Goal: Task Accomplishment & Management: Use online tool/utility

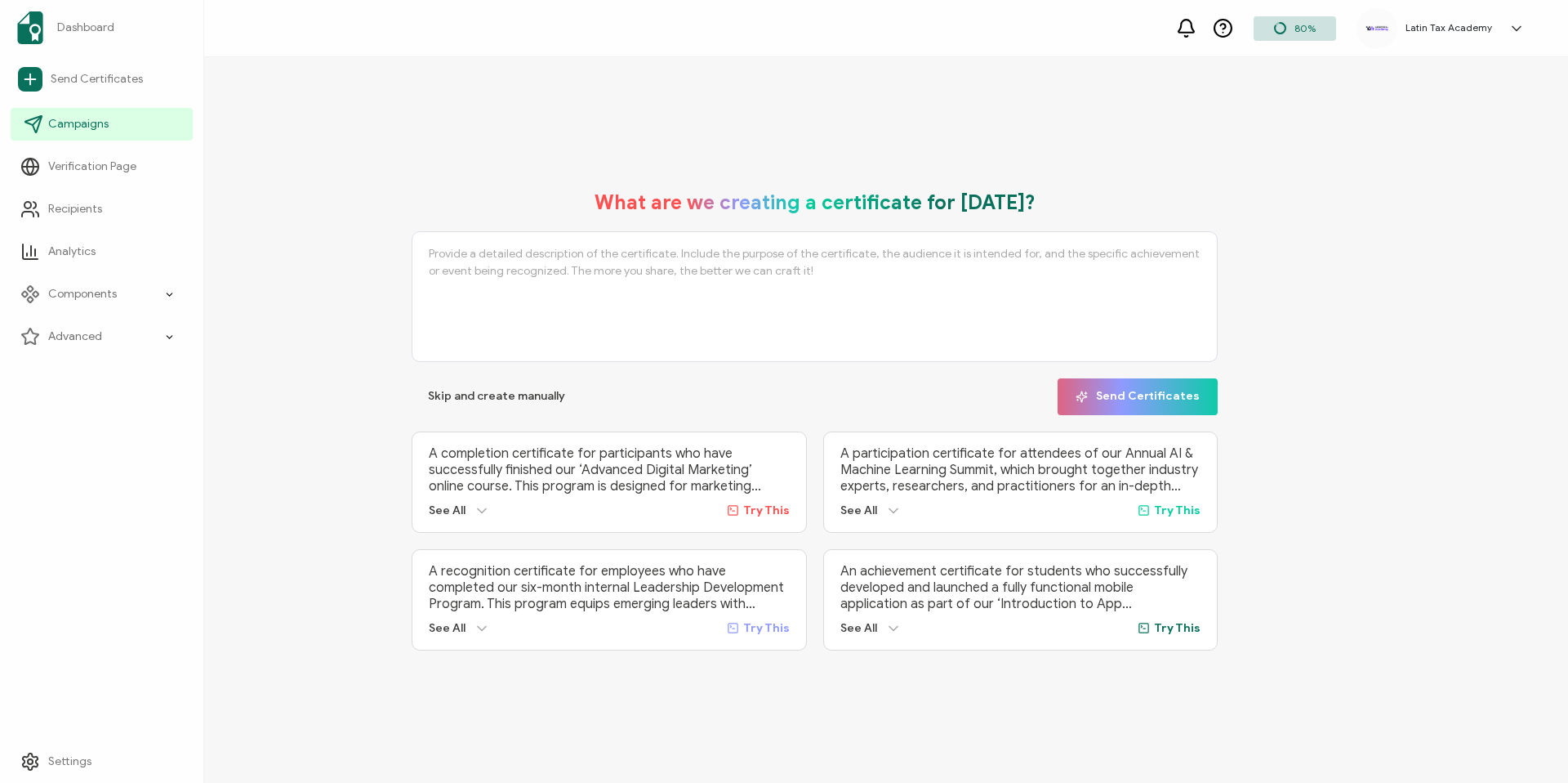
click at [87, 130] on span "Campaigns" at bounding box center [78, 124] width 60 height 16
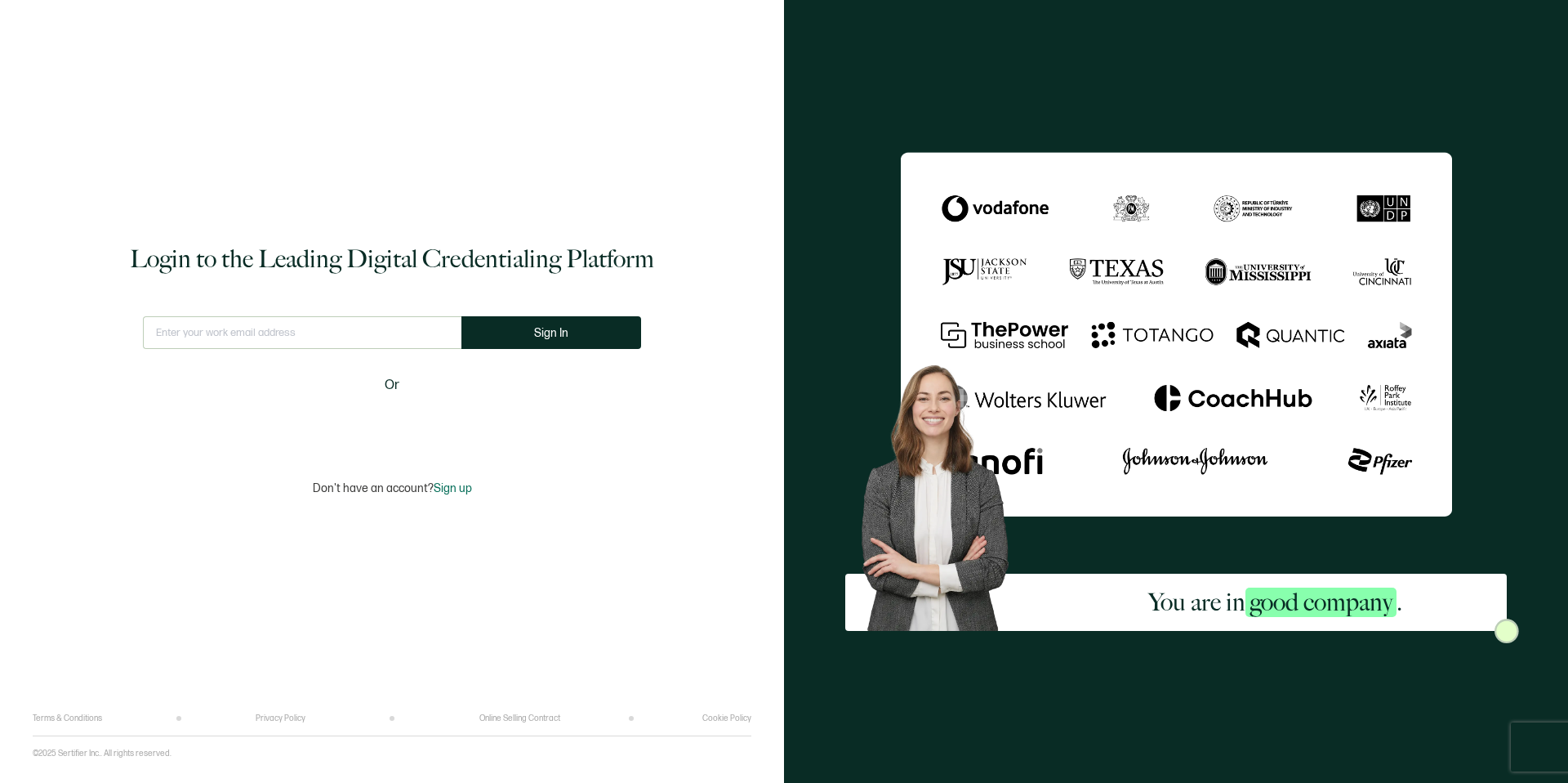
click at [233, 338] on input "text" at bounding box center [301, 332] width 318 height 33
type input "[EMAIL_ADDRESS][DOMAIN_NAME]"
click at [567, 339] on button "Sign In" at bounding box center [551, 332] width 179 height 33
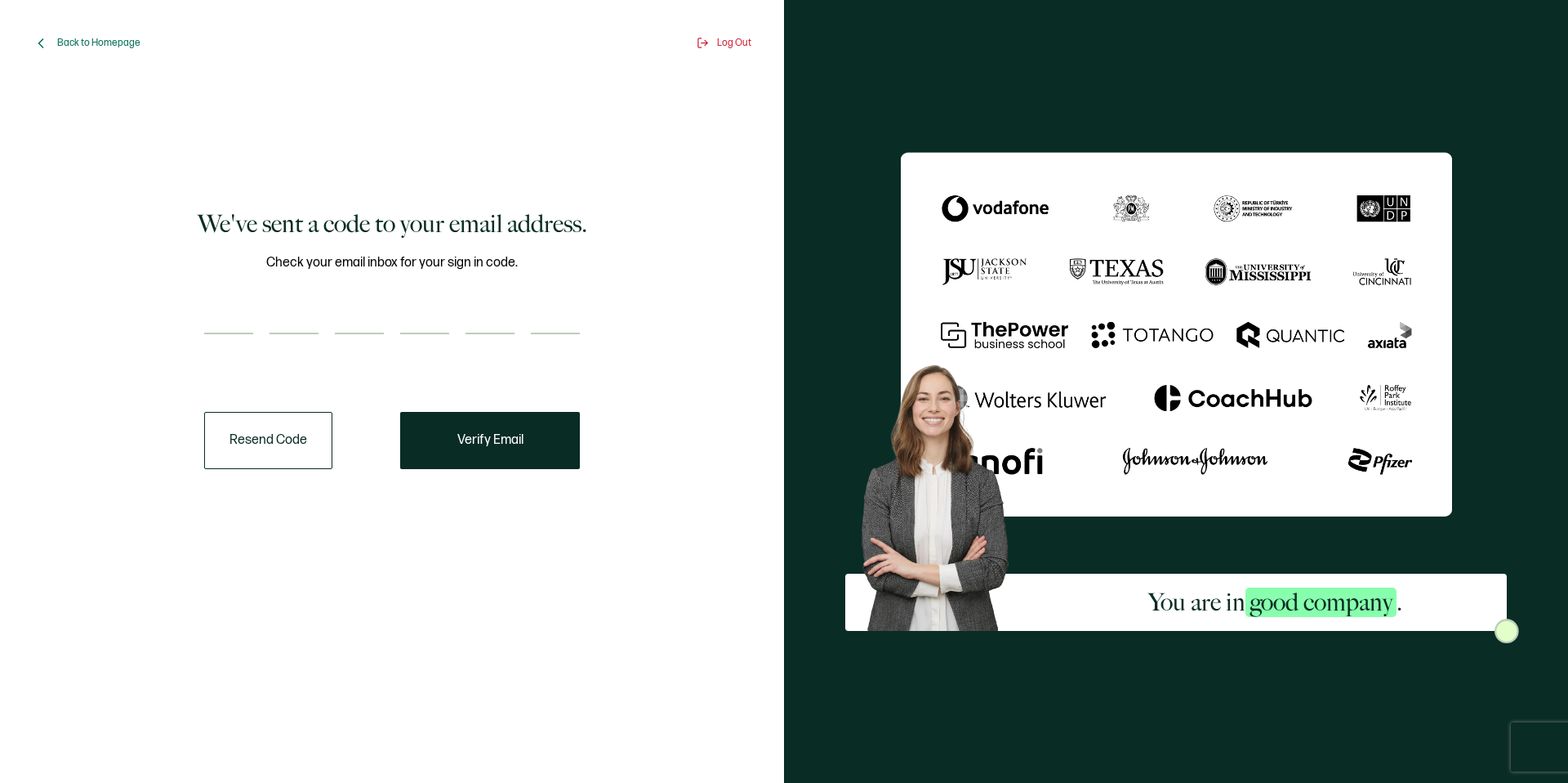
click at [234, 315] on input "number" at bounding box center [228, 317] width 49 height 33
type input "4"
type input "9"
type input "7"
type input "4"
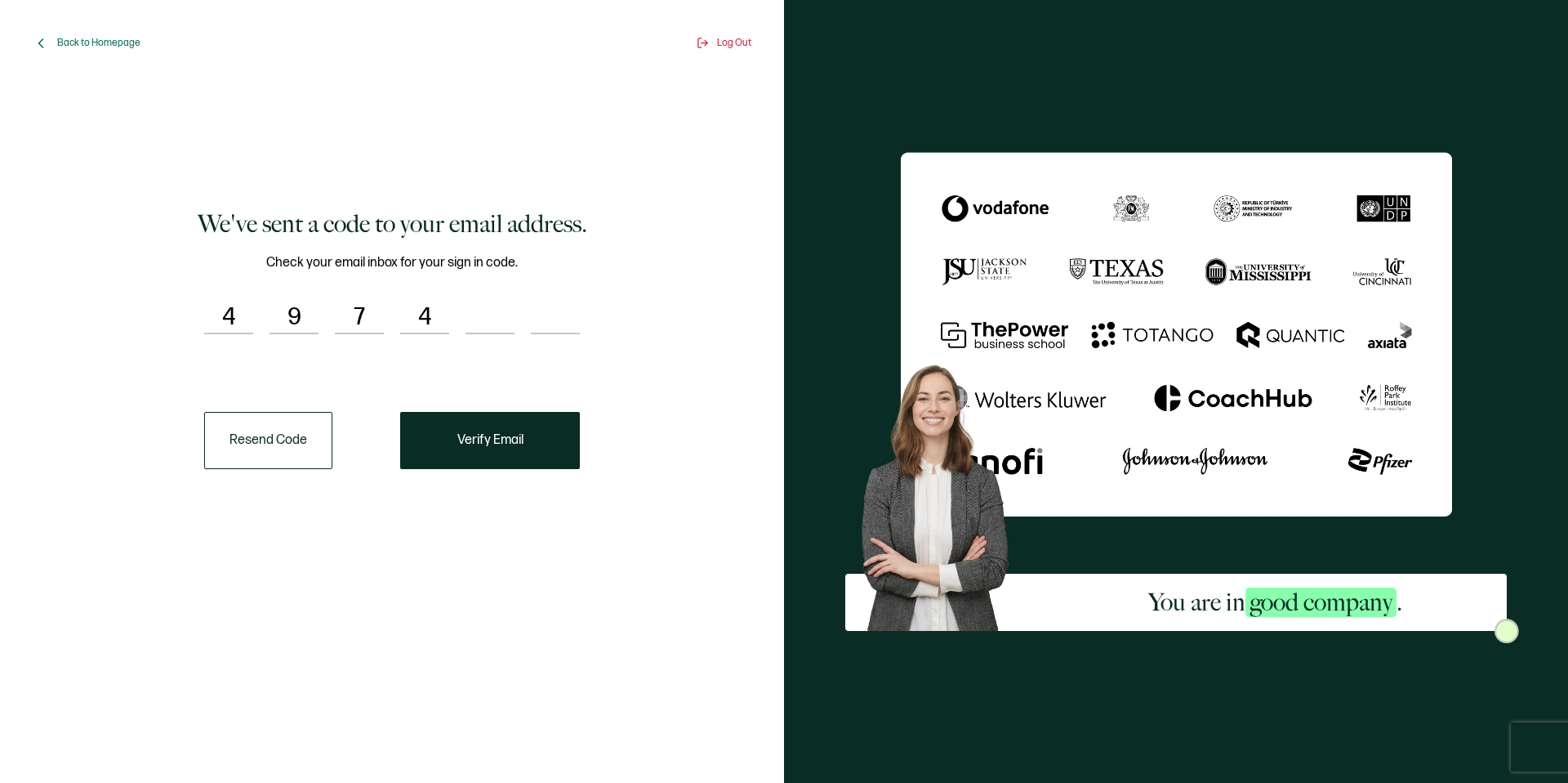
type input "4"
type input "9"
click at [470, 451] on button "Verify Email" at bounding box center [490, 440] width 179 height 58
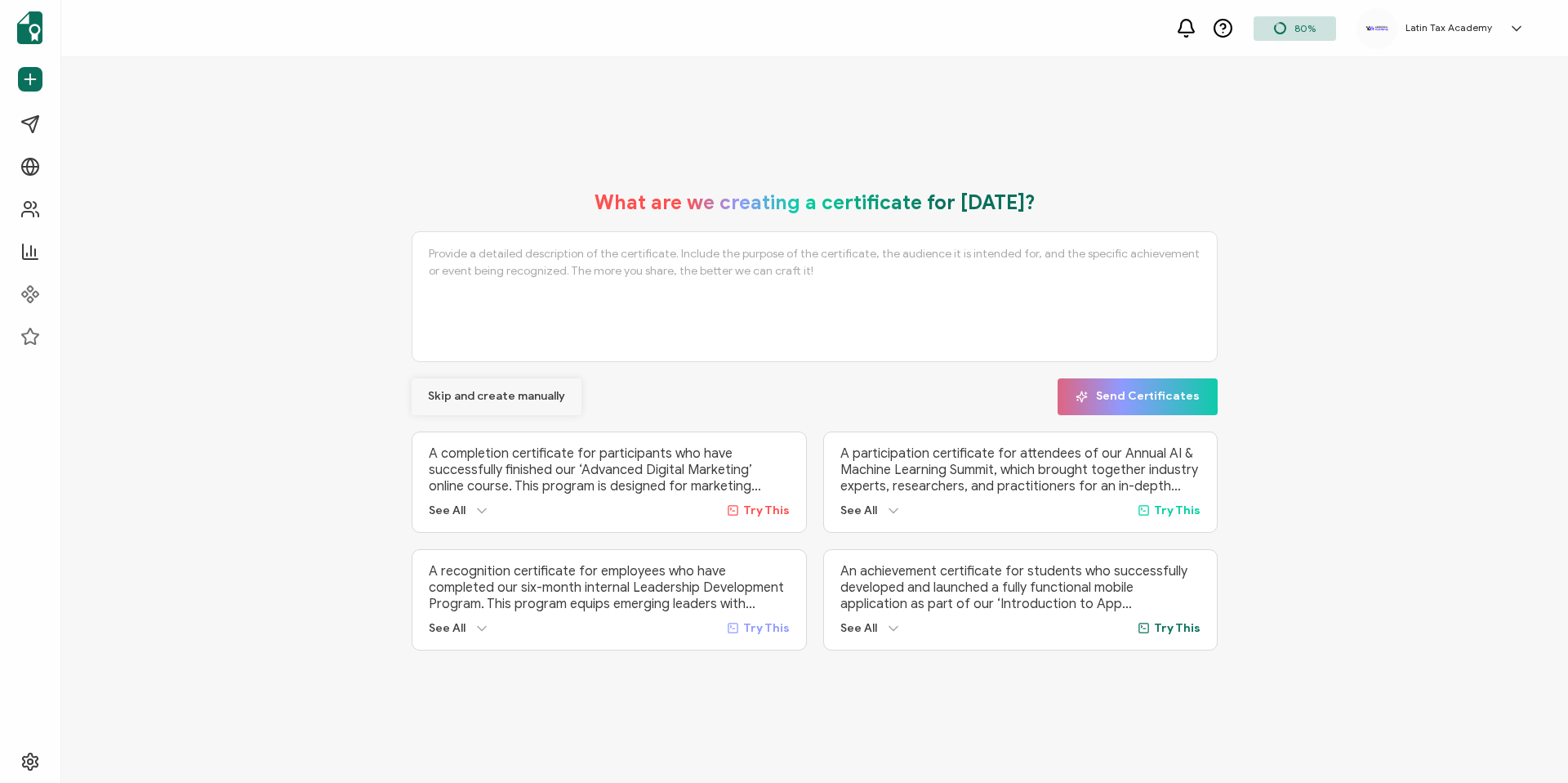
click at [456, 393] on span "Skip and create manually" at bounding box center [496, 397] width 137 height 11
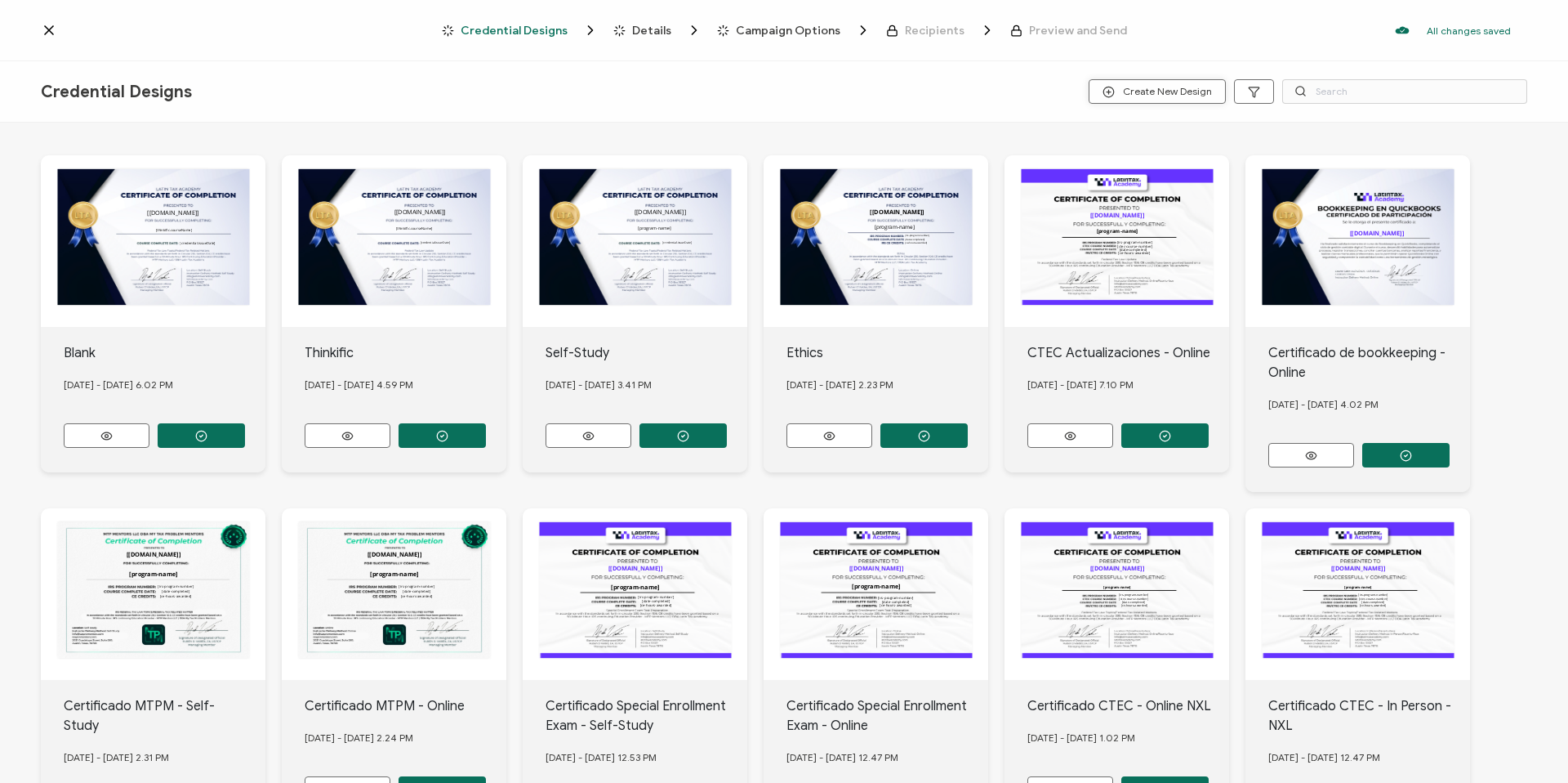
click at [1113, 90] on icon "button" at bounding box center [1108, 92] width 12 height 12
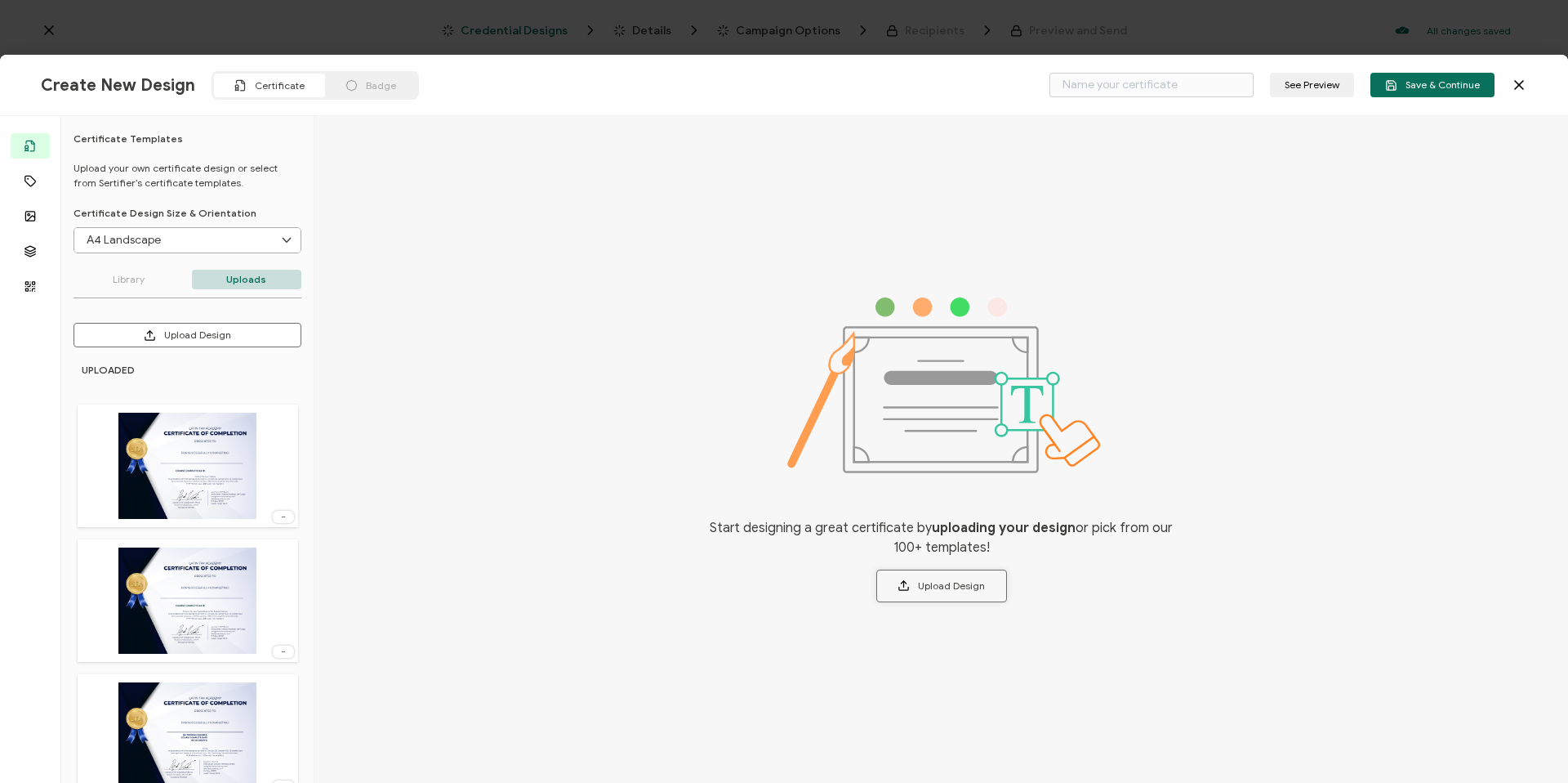
click at [949, 590] on button "Upload Design" at bounding box center [941, 586] width 130 height 33
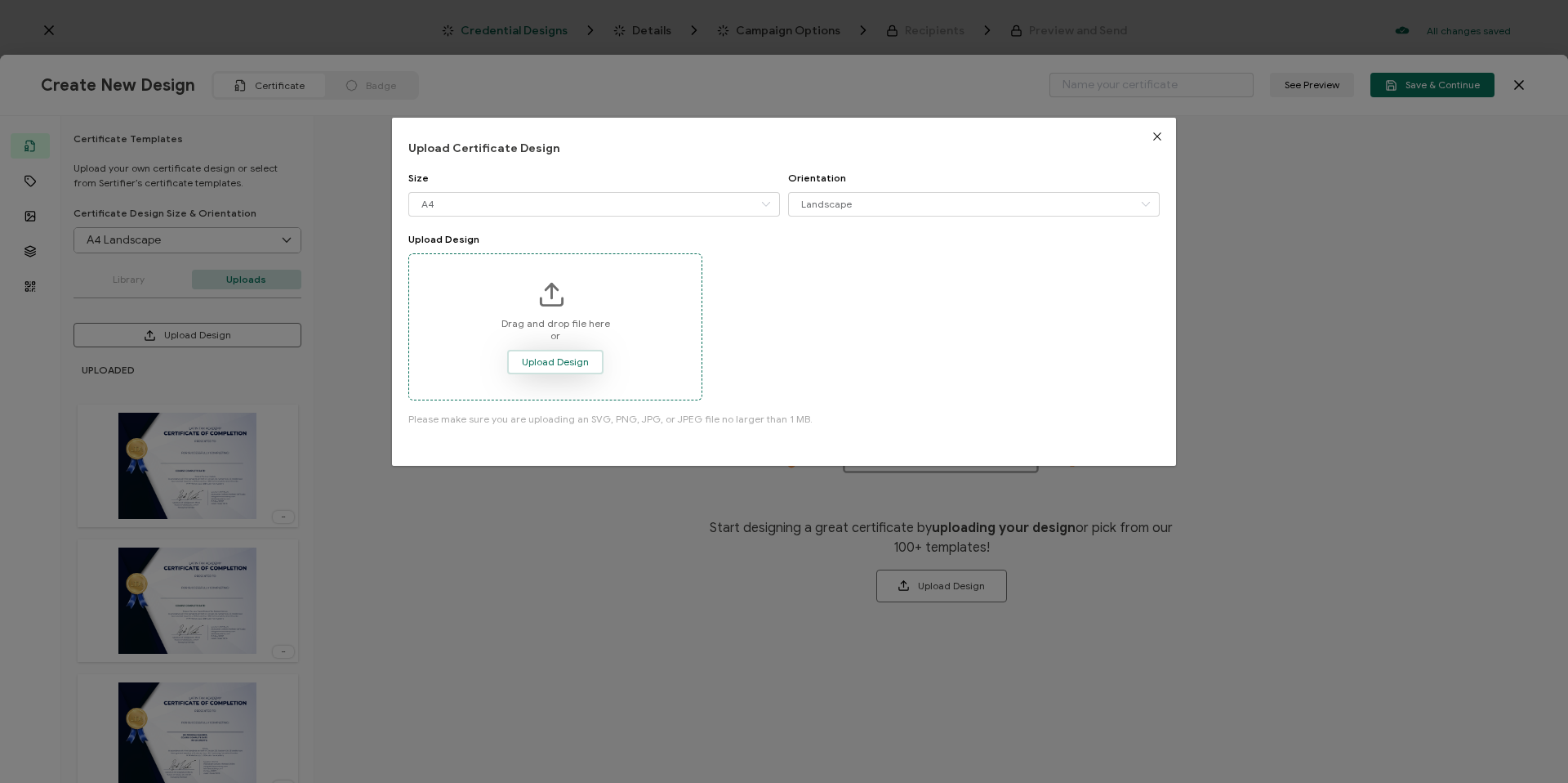
click at [556, 362] on span "Upload Design" at bounding box center [555, 362] width 67 height 9
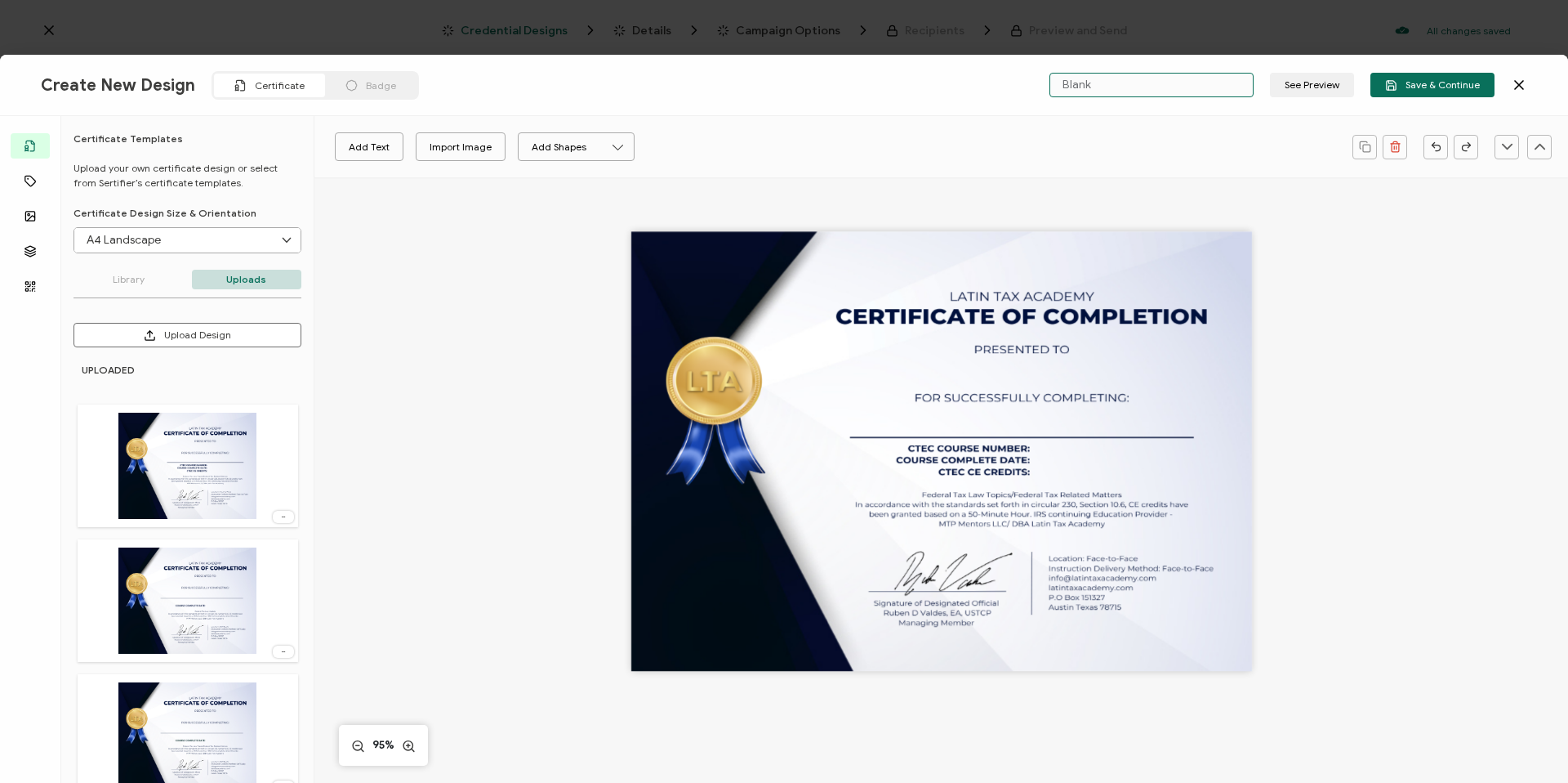
click at [1075, 88] on input "Blank" at bounding box center [1152, 85] width 204 height 25
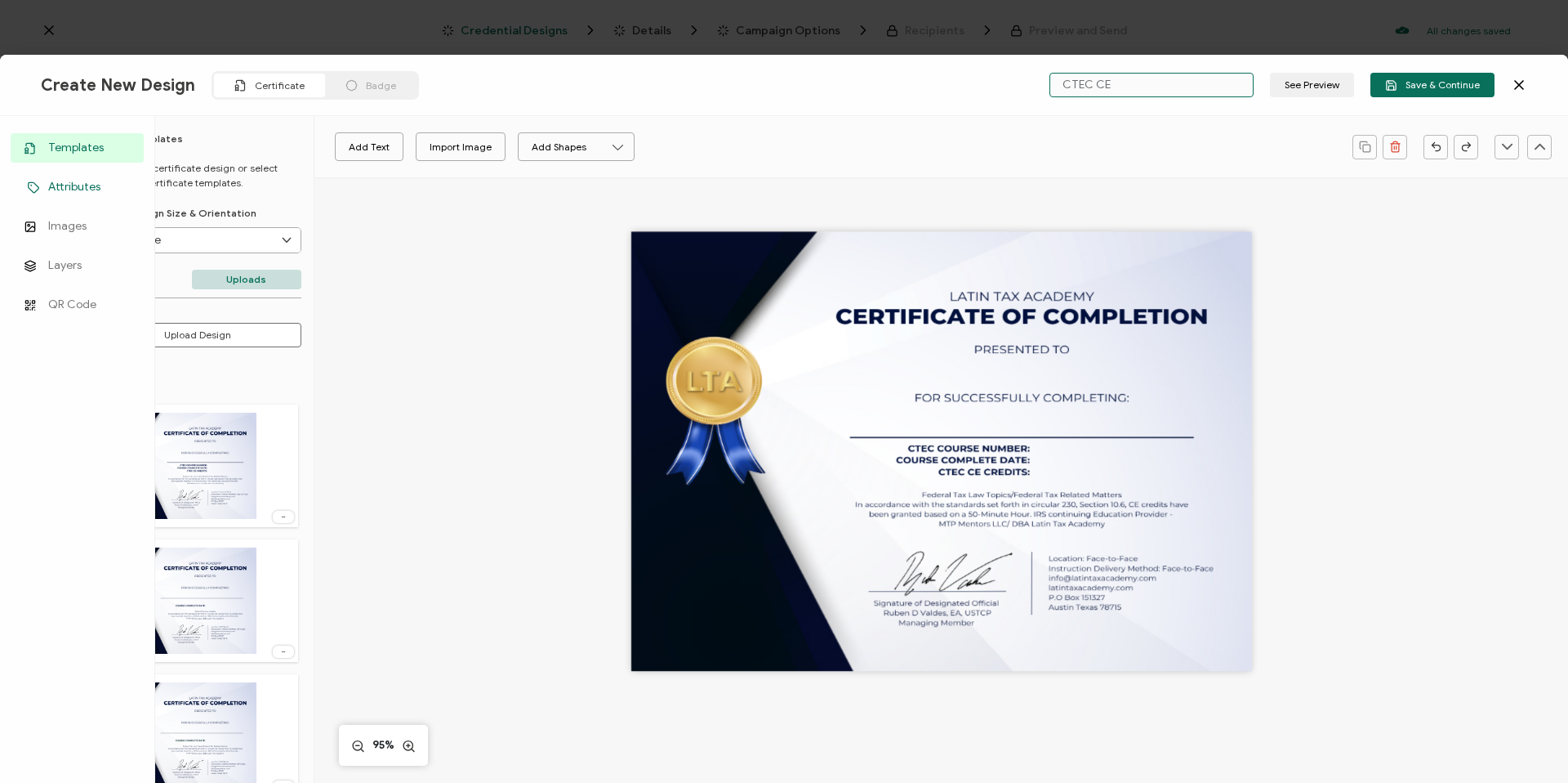
type input "CTEC CE"
click at [29, 182] on icon at bounding box center [33, 187] width 9 height 9
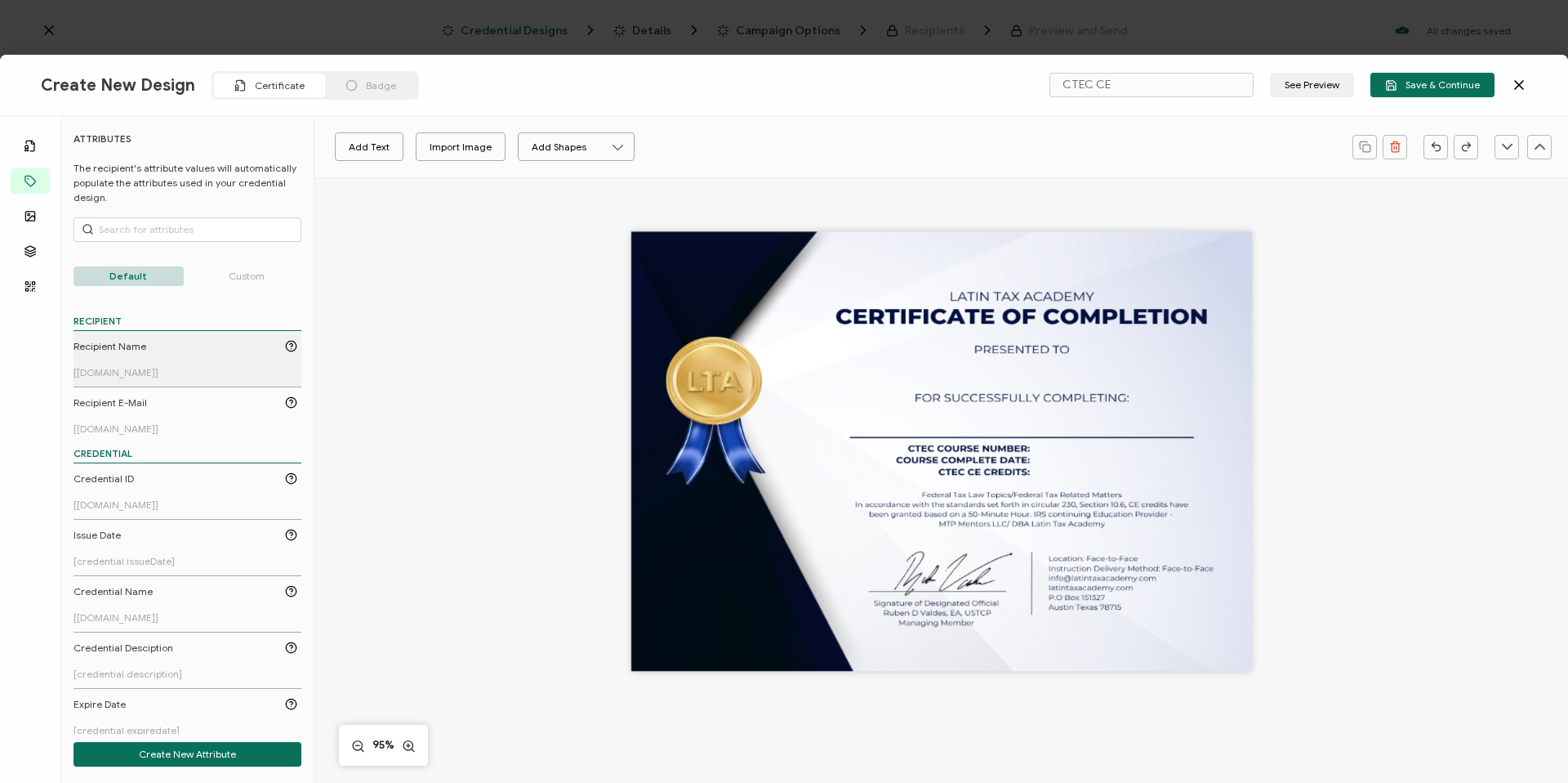
click at [139, 364] on link "Recipient Name [[DOMAIN_NAME]]" at bounding box center [185, 359] width 224 height 40
drag, startPoint x: 963, startPoint y: 452, endPoint x: 1045, endPoint y: 374, distance: 113.2
click at [1045, 374] on pre "[[DOMAIN_NAME]]" at bounding box center [1023, 373] width 166 height 26
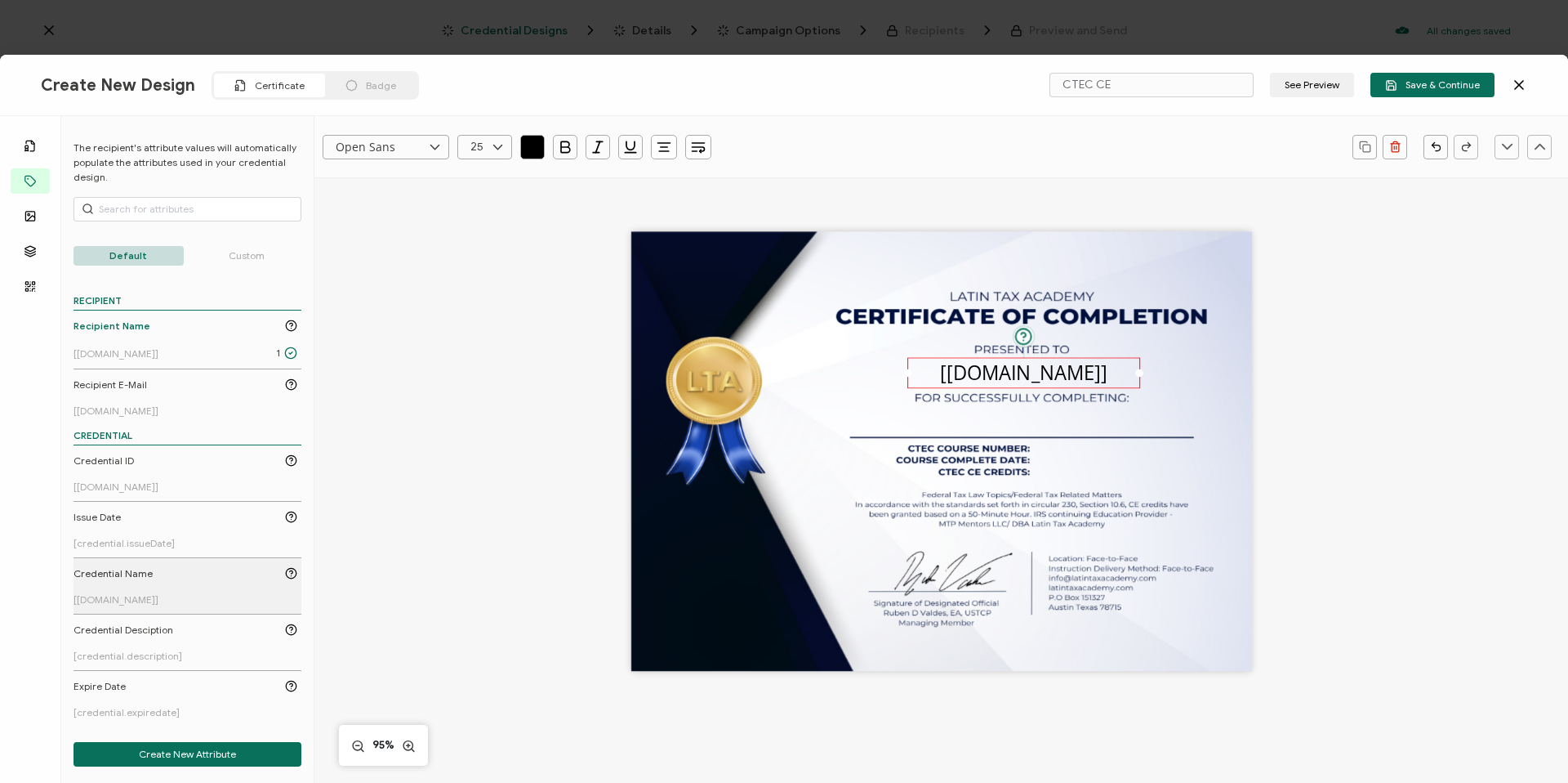
scroll to position [112, 0]
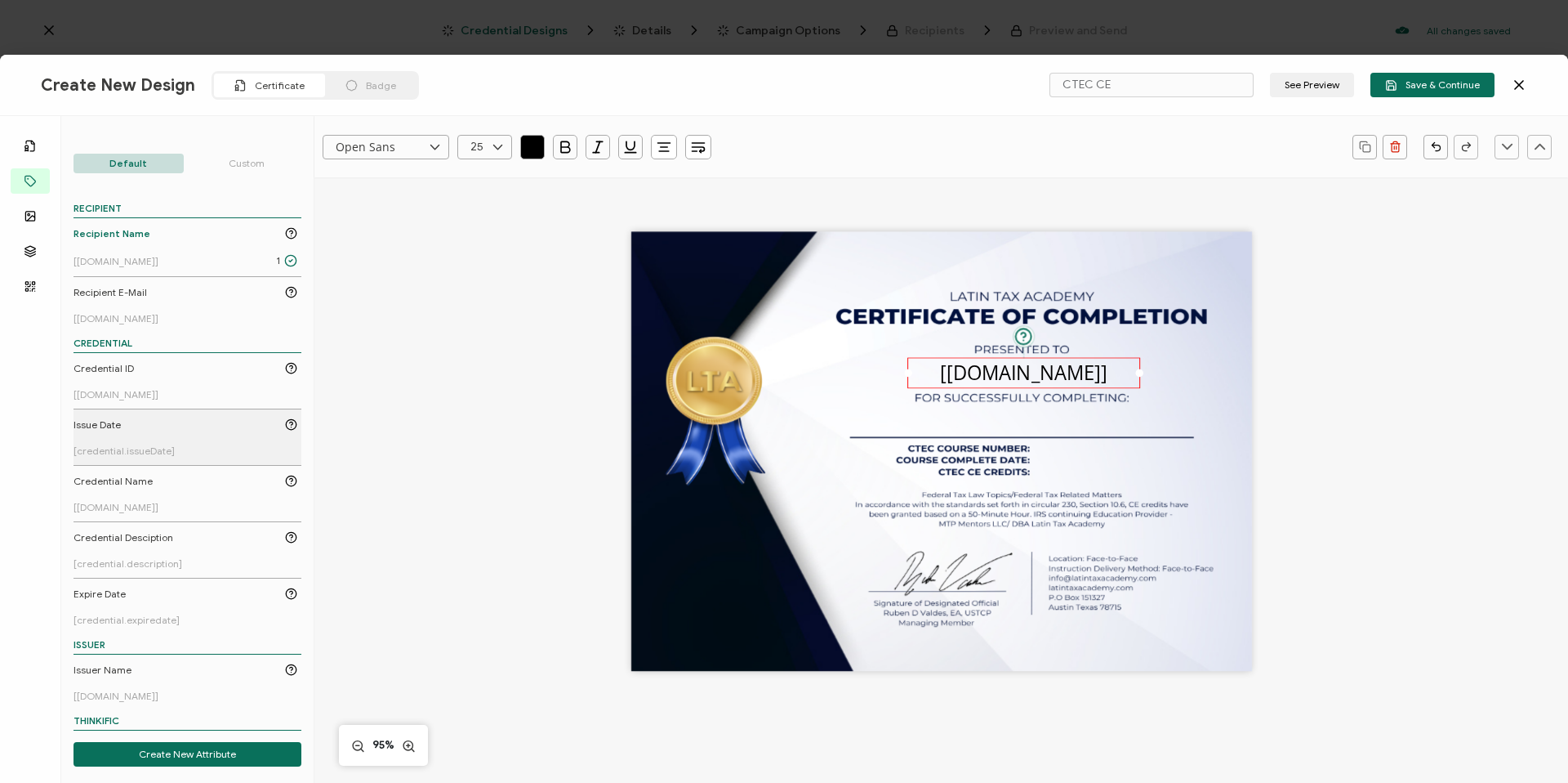
click at [143, 425] on div "Issue Date" at bounding box center [185, 425] width 224 height 15
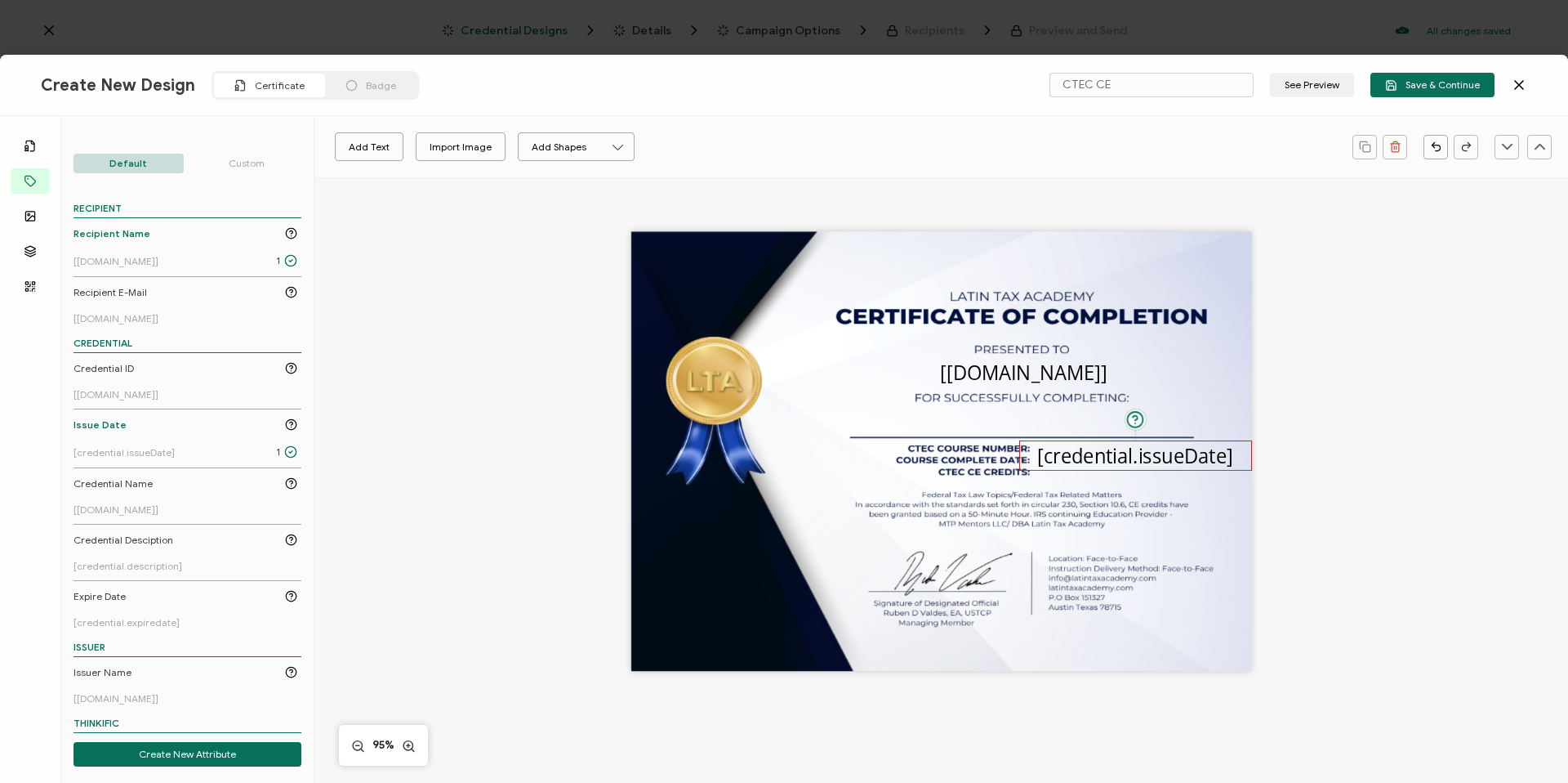
drag, startPoint x: 953, startPoint y: 456, endPoint x: 1172, endPoint y: 460, distance: 219.0
click at [1172, 460] on pre "[credential.issueDate]" at bounding box center [1135, 455] width 195 height 26
click at [500, 147] on icon at bounding box center [497, 147] width 21 height 25
click at [480, 250] on span "14" at bounding box center [480, 250] width 10 height 12
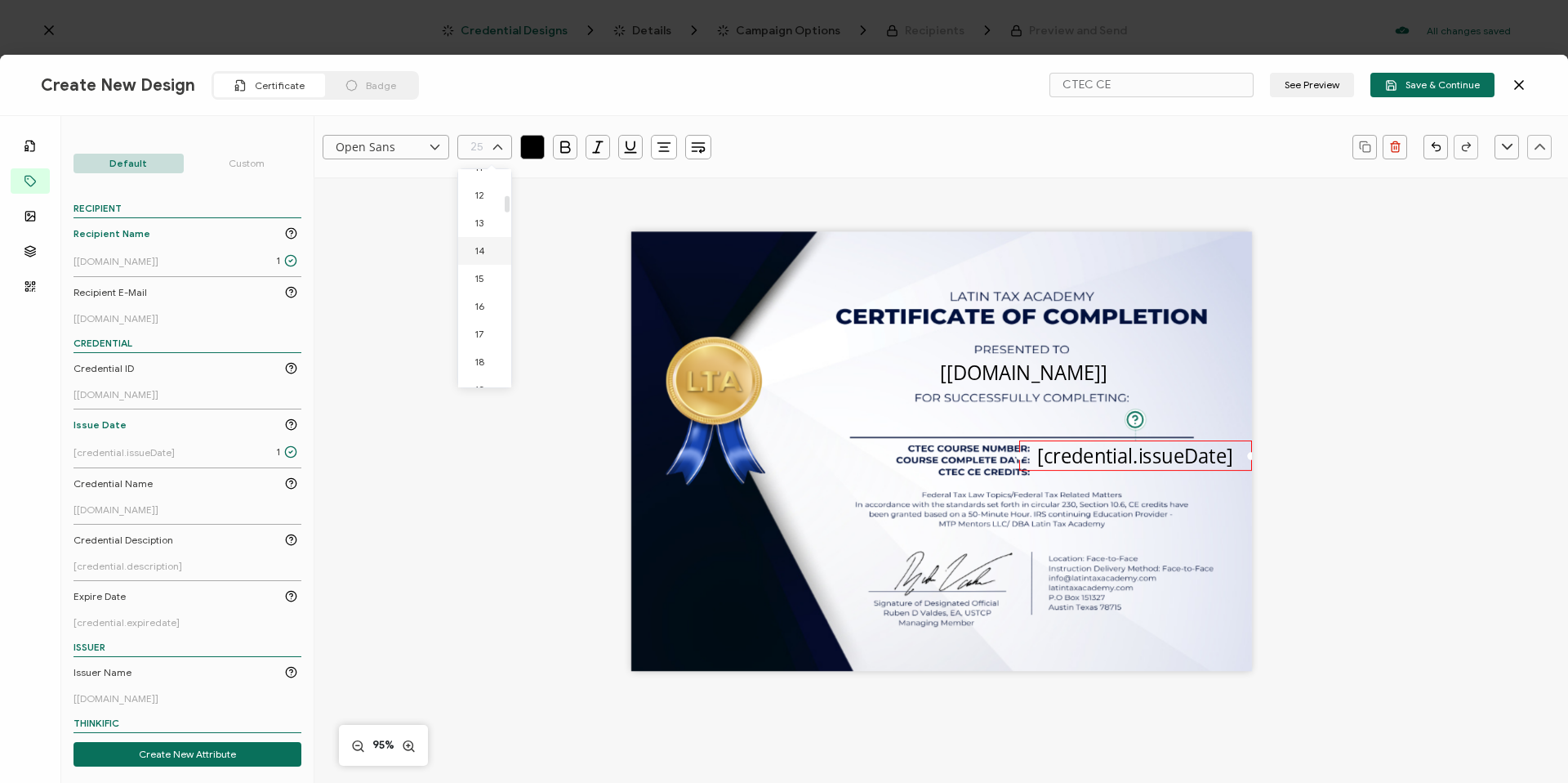
type input "14"
drag, startPoint x: 1248, startPoint y: 448, endPoint x: 1205, endPoint y: 447, distance: 43.0
click at [1205, 447] on div at bounding box center [1208, 449] width 8 height 9
drag, startPoint x: 1133, startPoint y: 453, endPoint x: 1145, endPoint y: 462, distance: 15.0
click at [1145, 462] on pre "[credential.issueDate]" at bounding box center [1126, 459] width 115 height 15
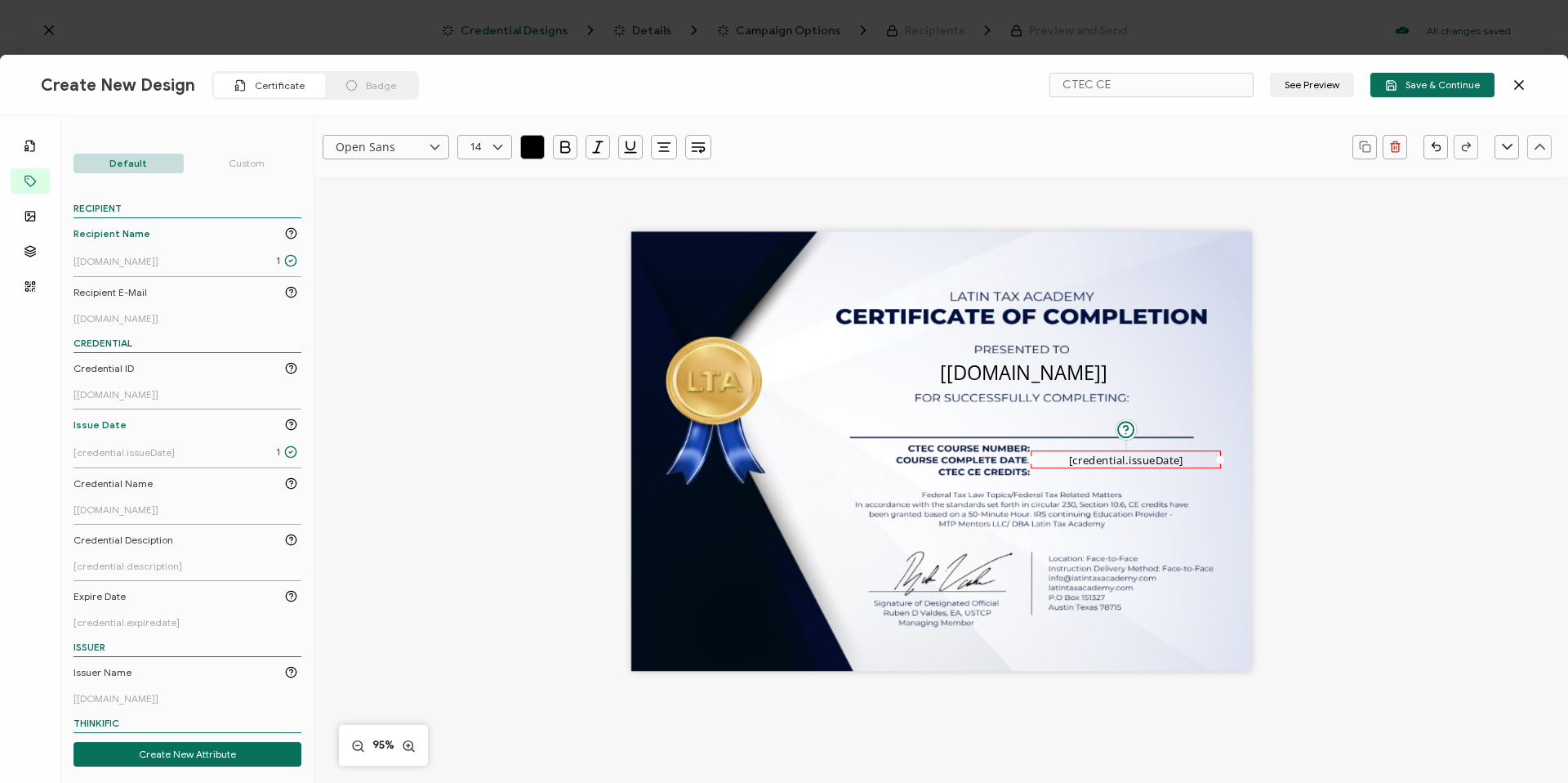
click at [494, 151] on icon at bounding box center [497, 147] width 21 height 25
click at [487, 336] on li "13" at bounding box center [487, 343] width 59 height 27
type input "13"
click at [898, 469] on div "The recipient’s full name, which will be automatically filled based on the info…" at bounding box center [941, 451] width 620 height 439
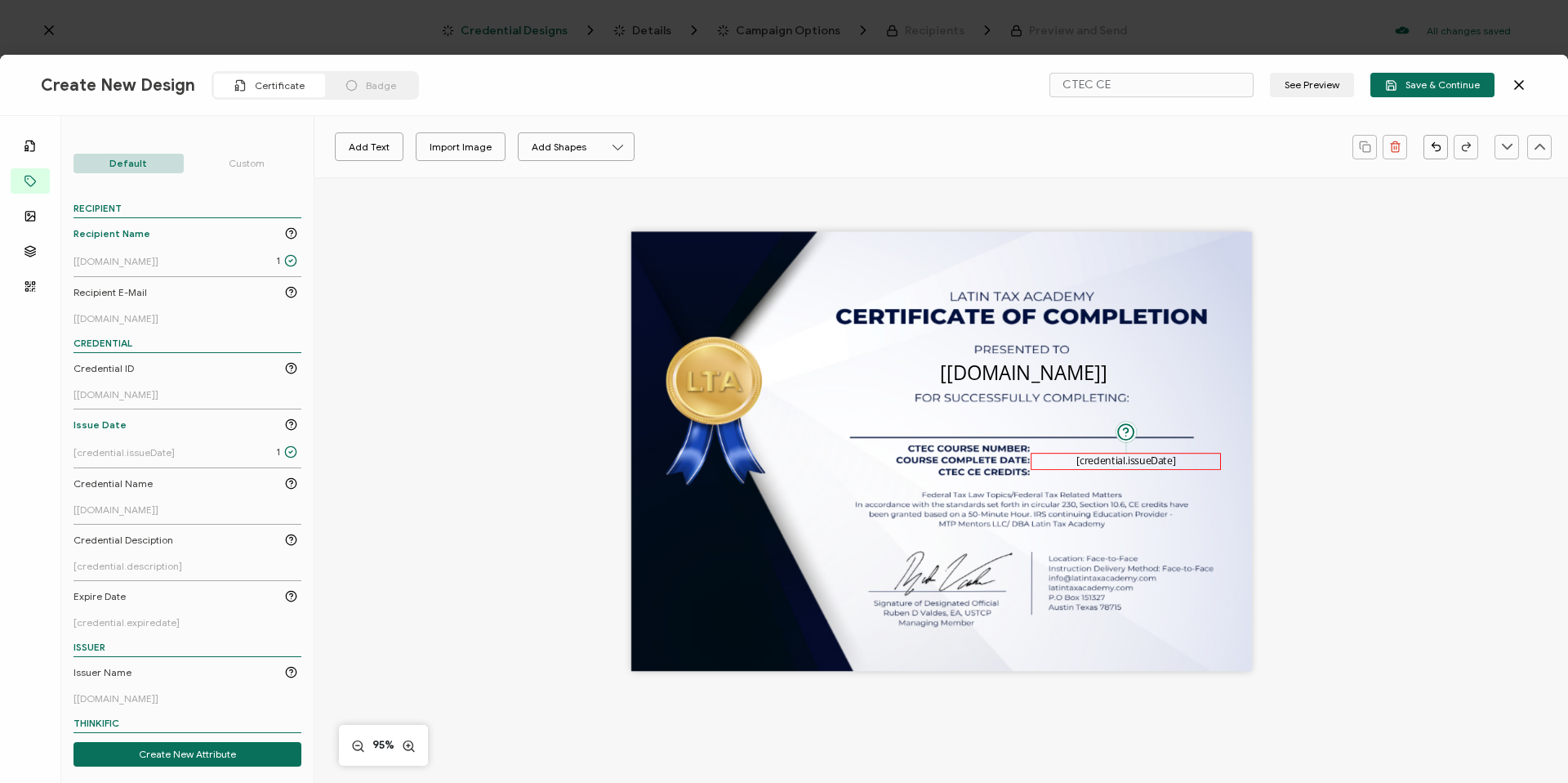
click at [1110, 464] on pre "[credential.issueDate]" at bounding box center [1126, 460] width 100 height 14
click at [666, 153] on icon "button" at bounding box center [664, 146] width 16 height 16
click at [663, 195] on icon at bounding box center [665, 191] width 12 height 12
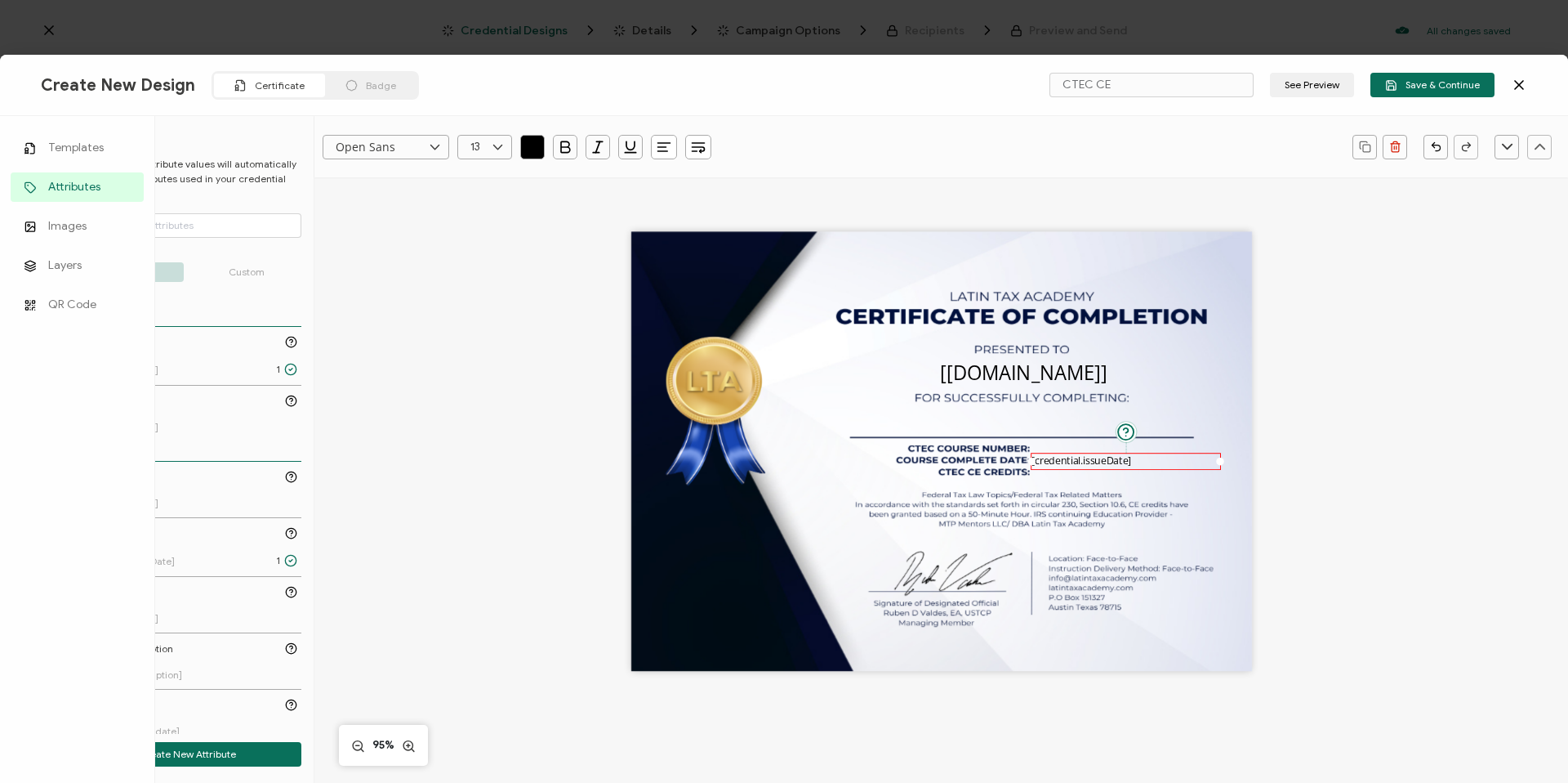
scroll to position [0, 0]
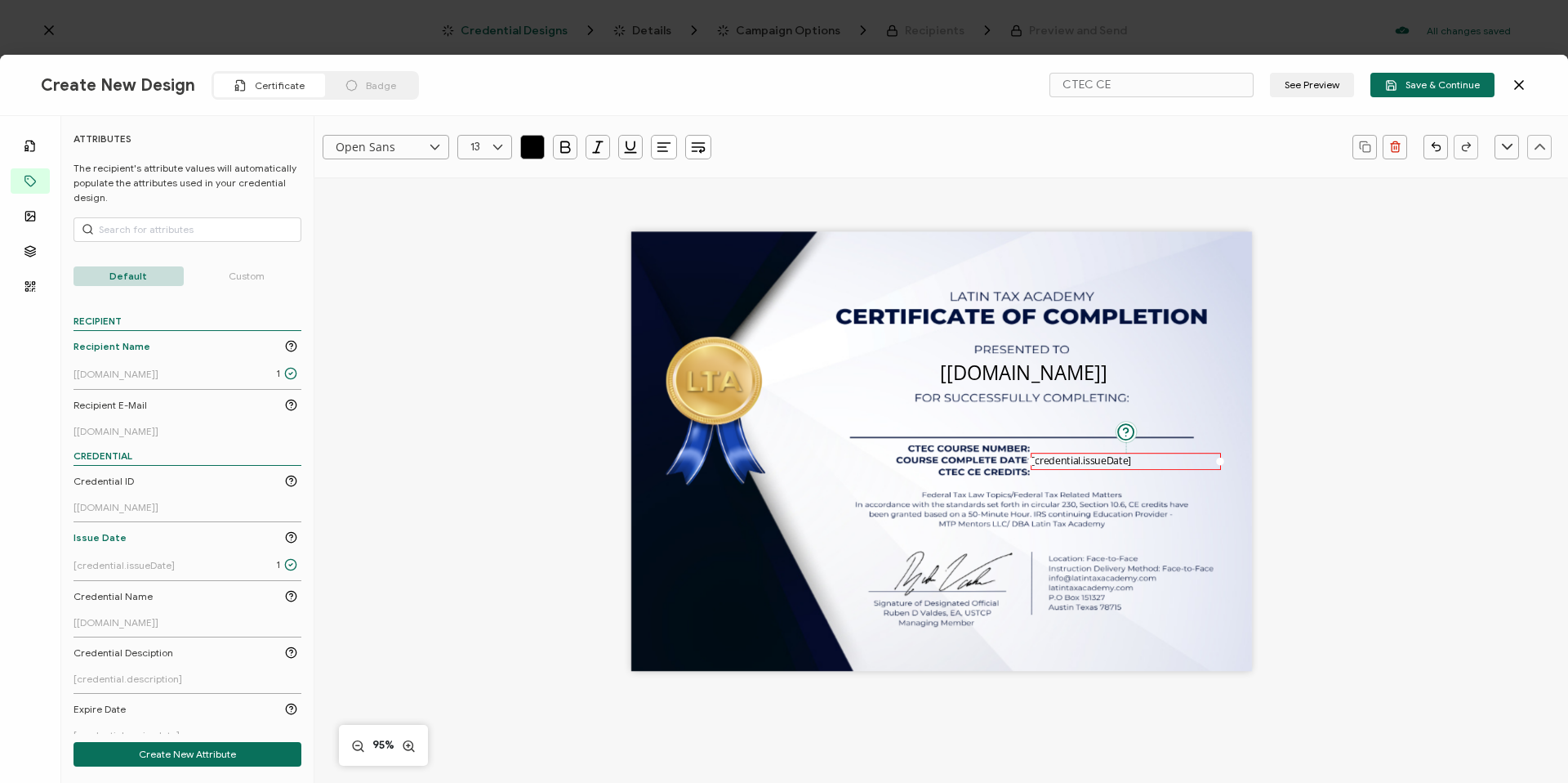
click at [242, 277] on p "Custom" at bounding box center [246, 276] width 110 height 20
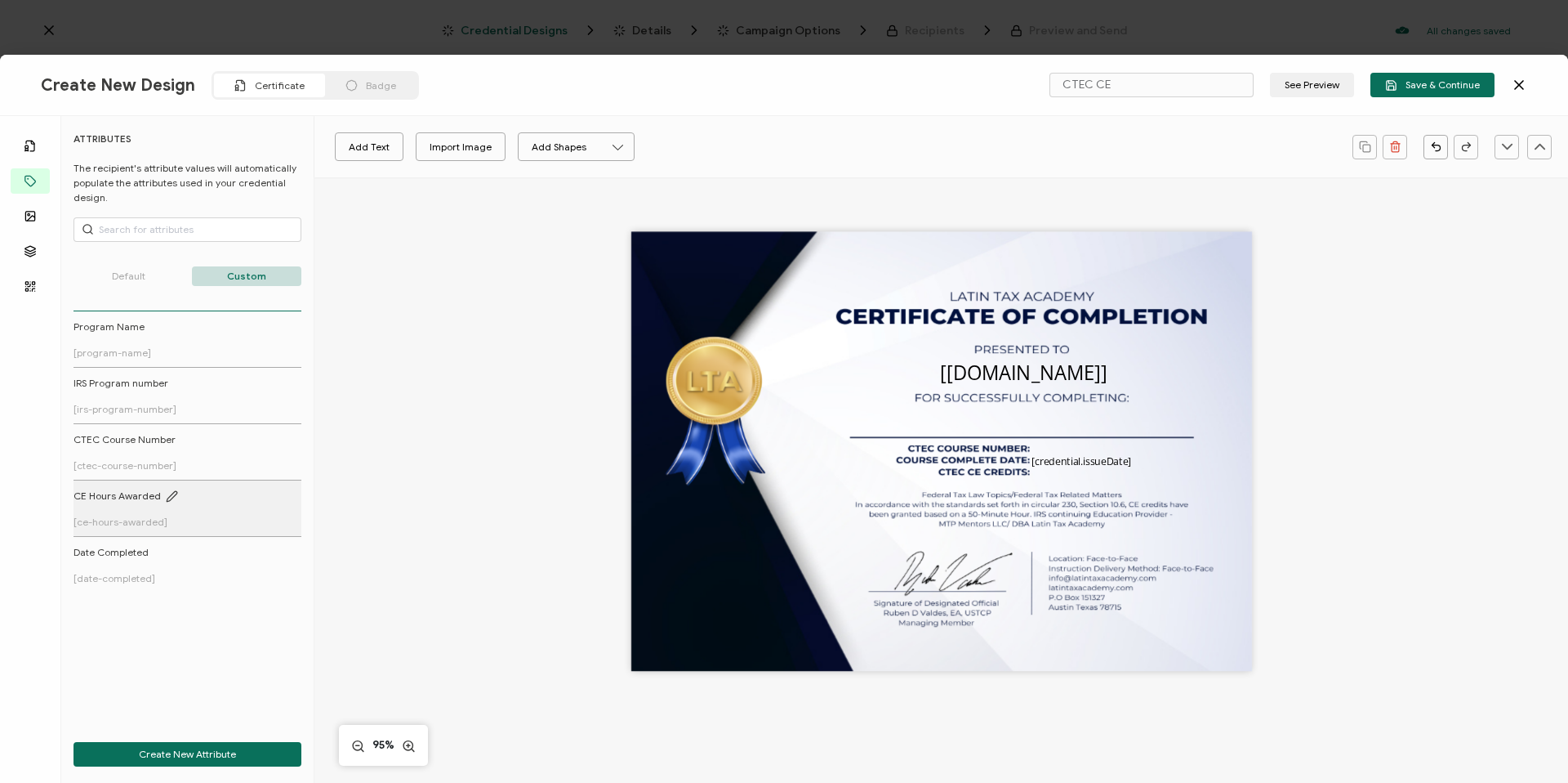
click at [131, 505] on link "CE Hours Awarded [ce-hours-awarded]" at bounding box center [185, 508] width 224 height 40
drag, startPoint x: 973, startPoint y: 455, endPoint x: 1189, endPoint y: 485, distance: 218.1
click at [1189, 485] on pre "[ce-hours-awarded]" at bounding box center [1136, 481] width 176 height 26
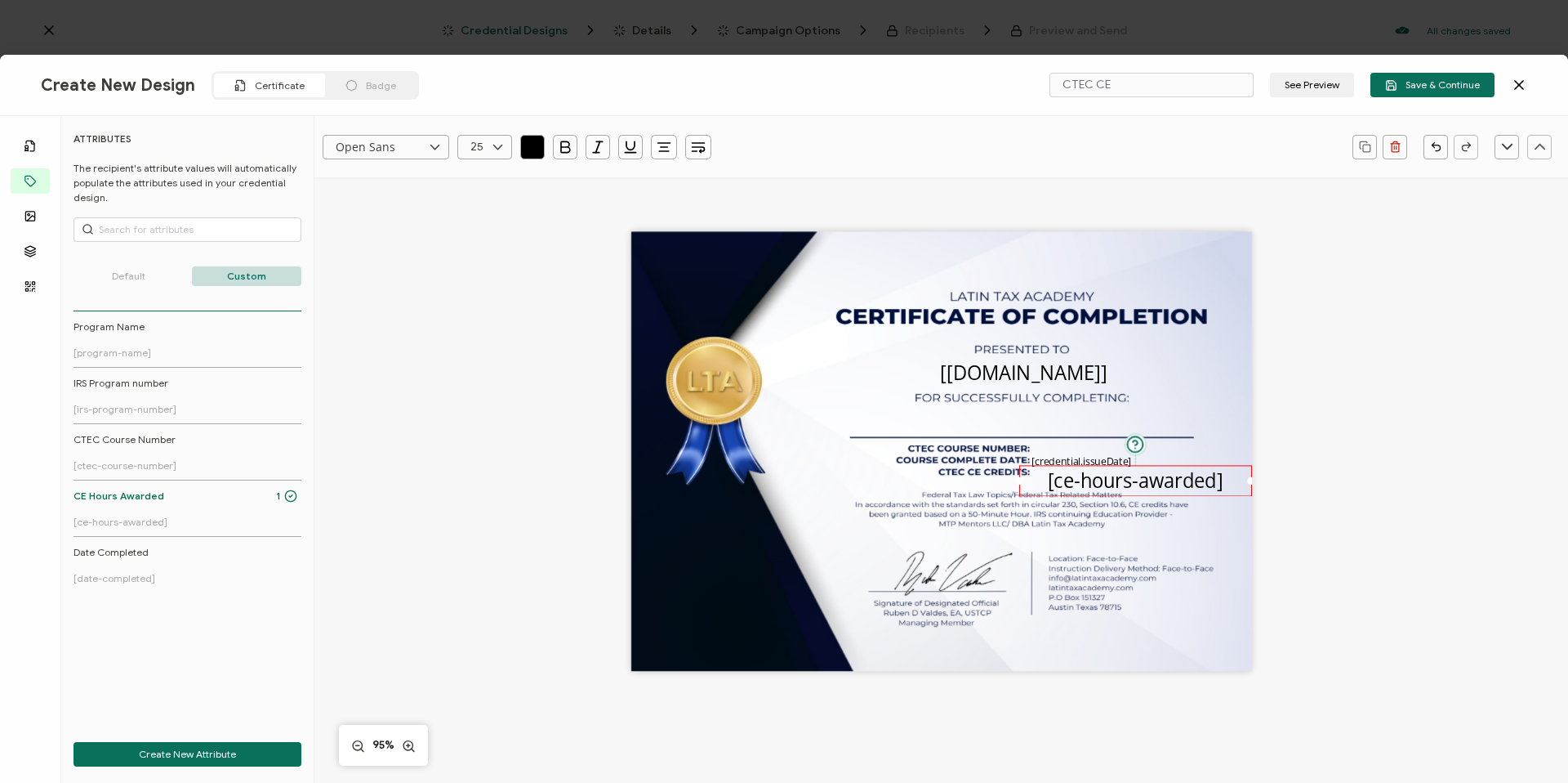
click at [499, 155] on icon at bounding box center [497, 147] width 21 height 25
click at [481, 252] on span "12" at bounding box center [480, 247] width 9 height 12
type input "12"
click at [657, 150] on icon "button" at bounding box center [664, 146] width 16 height 16
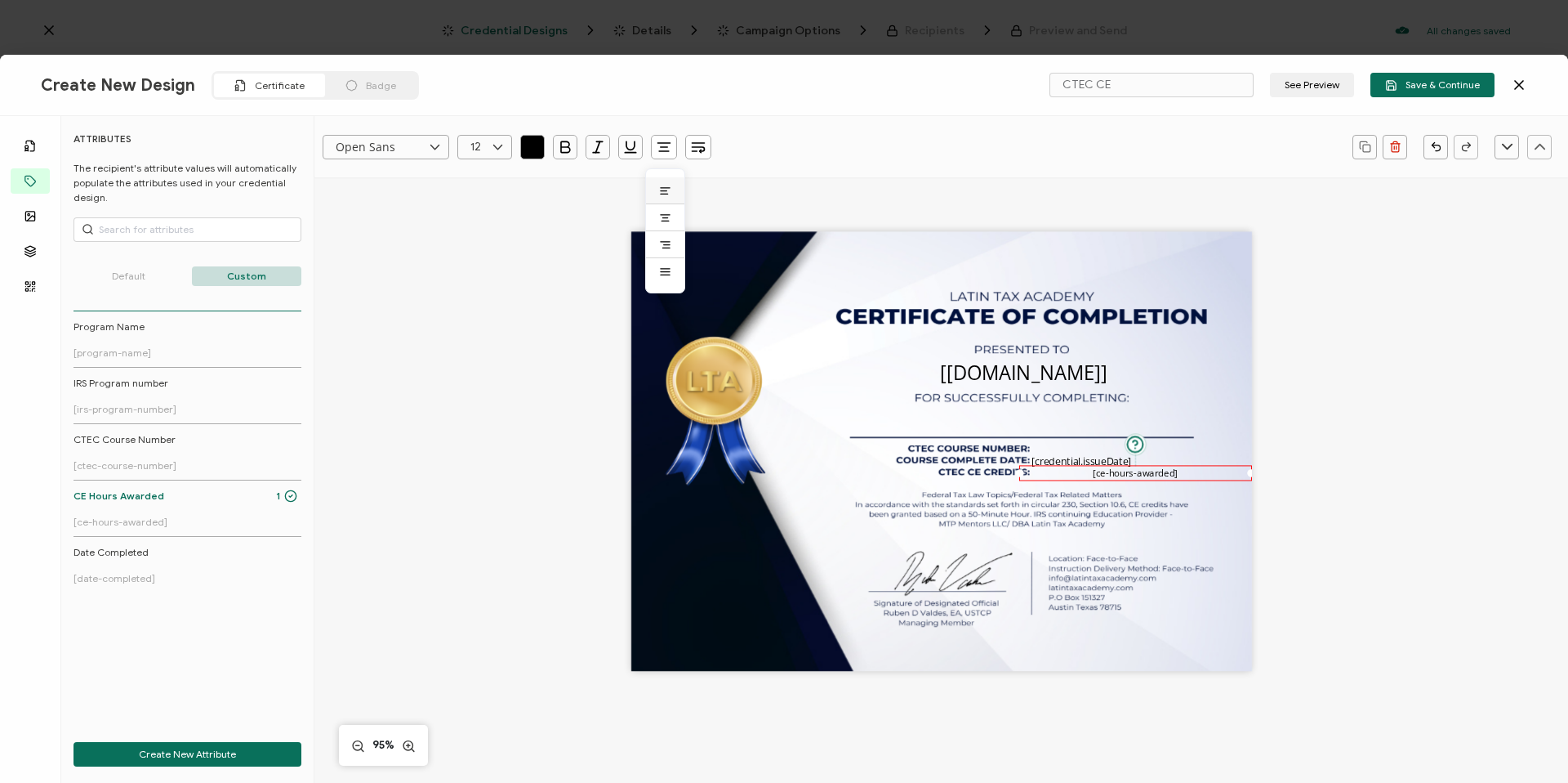
click at [671, 193] on li at bounding box center [665, 191] width 39 height 27
drag, startPoint x: 1248, startPoint y: 469, endPoint x: 1206, endPoint y: 469, distance: 42.0
click at [1206, 469] on div at bounding box center [1209, 473] width 8 height 9
drag, startPoint x: 1087, startPoint y: 476, endPoint x: 1100, endPoint y: 476, distance: 13.0
click at [1100, 476] on pre "[ce-hours-awarded]" at bounding box center [1074, 473] width 86 height 13
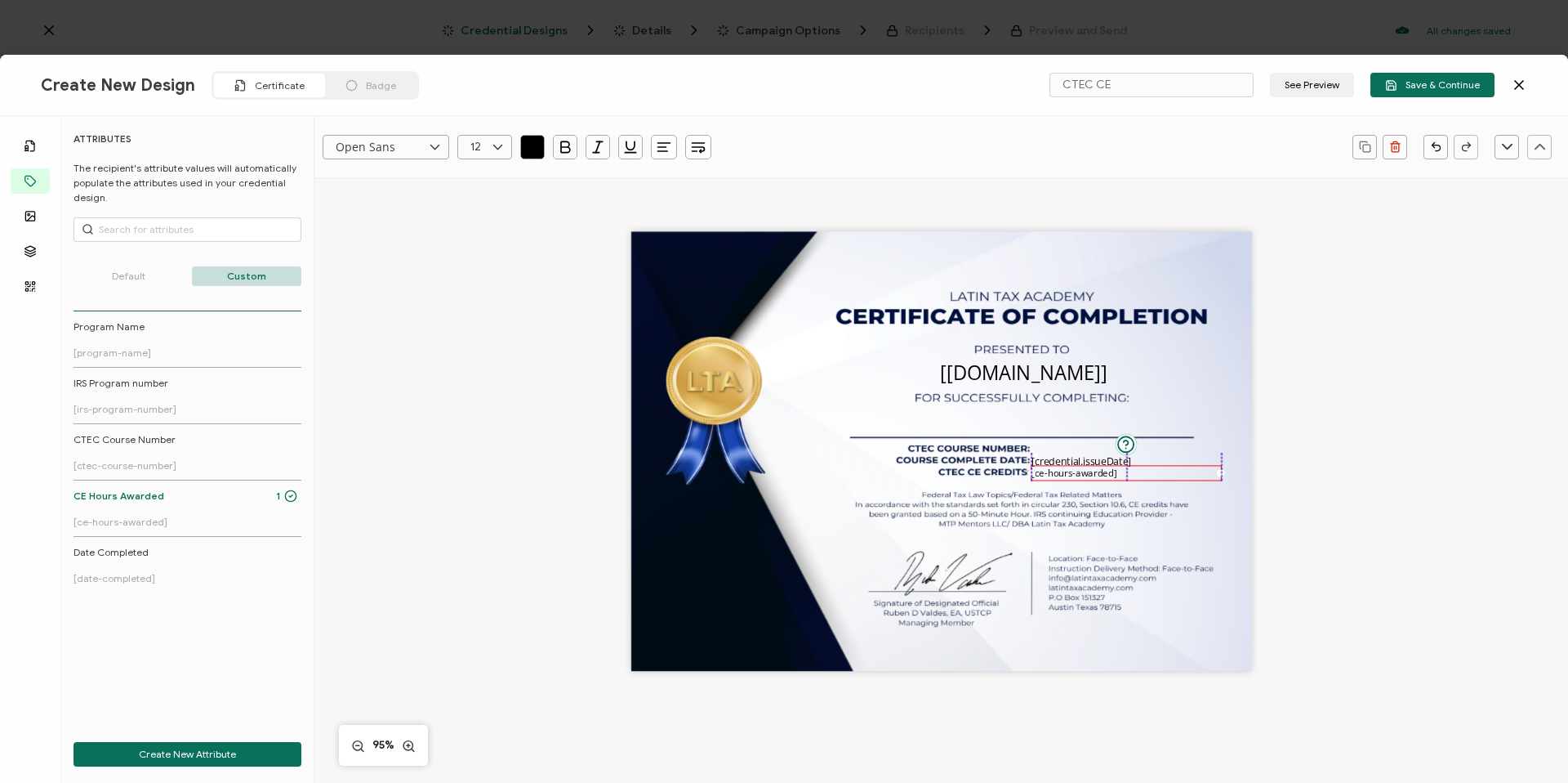
click at [1103, 476] on pre "[ce-hours-awarded]" at bounding box center [1074, 473] width 86 height 13
click at [1062, 457] on pre "[credential.issueDate]" at bounding box center [1082, 460] width 100 height 14
click at [499, 150] on icon at bounding box center [497, 147] width 21 height 25
click at [481, 333] on li "12" at bounding box center [487, 343] width 59 height 27
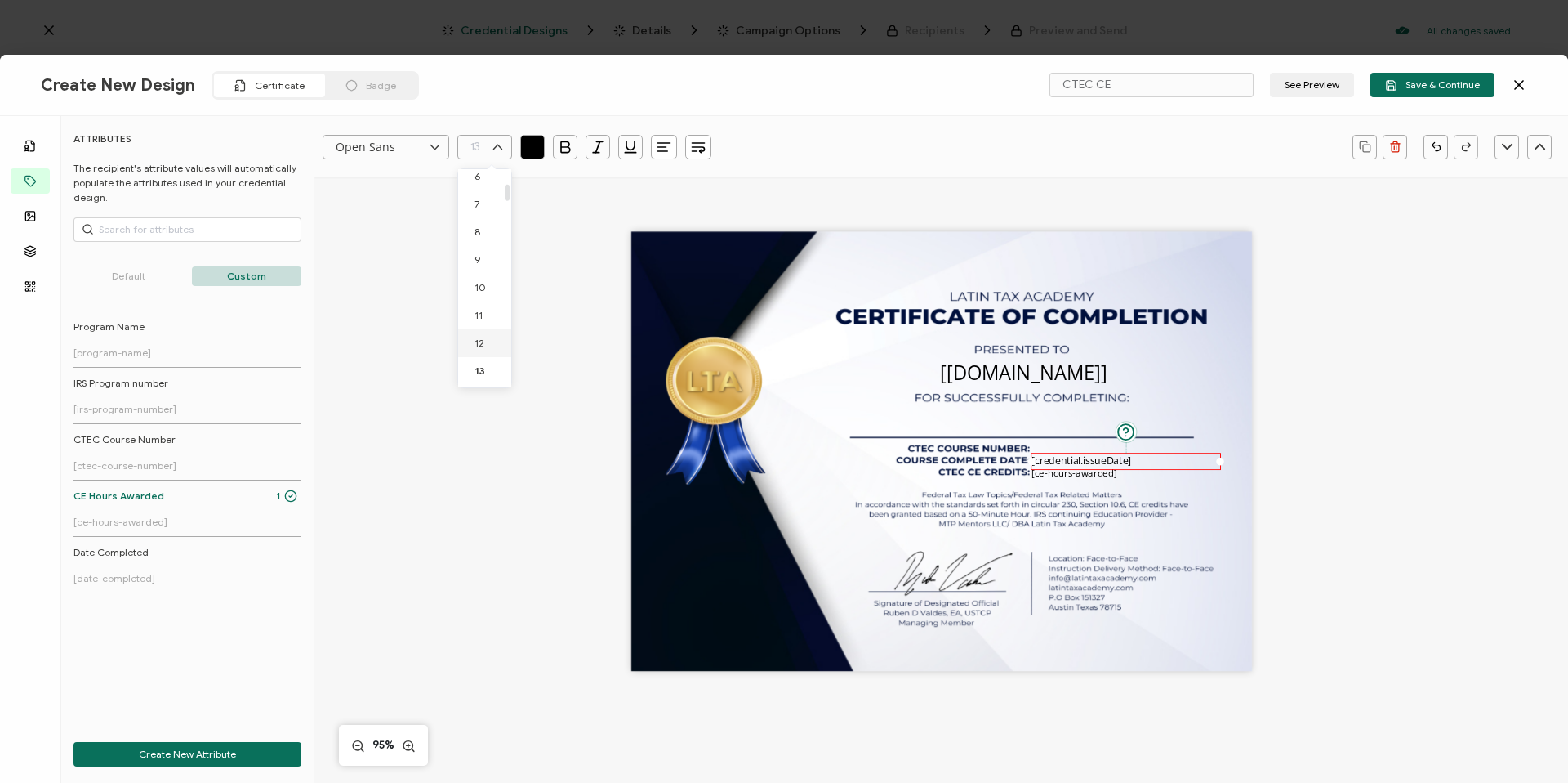
type input "12"
click at [505, 399] on div "The recipient’s full name, which will be automatically filled based on the info…" at bounding box center [940, 479] width 1190 height 603
click at [1065, 460] on pre "[credential.issueDate]" at bounding box center [1079, 458] width 95 height 13
click at [1066, 471] on pre "[ce-hours-awarded]" at bounding box center [1074, 472] width 86 height 13
click at [144, 453] on link "CTEC Course Number [ctec-course-number]" at bounding box center [185, 452] width 224 height 40
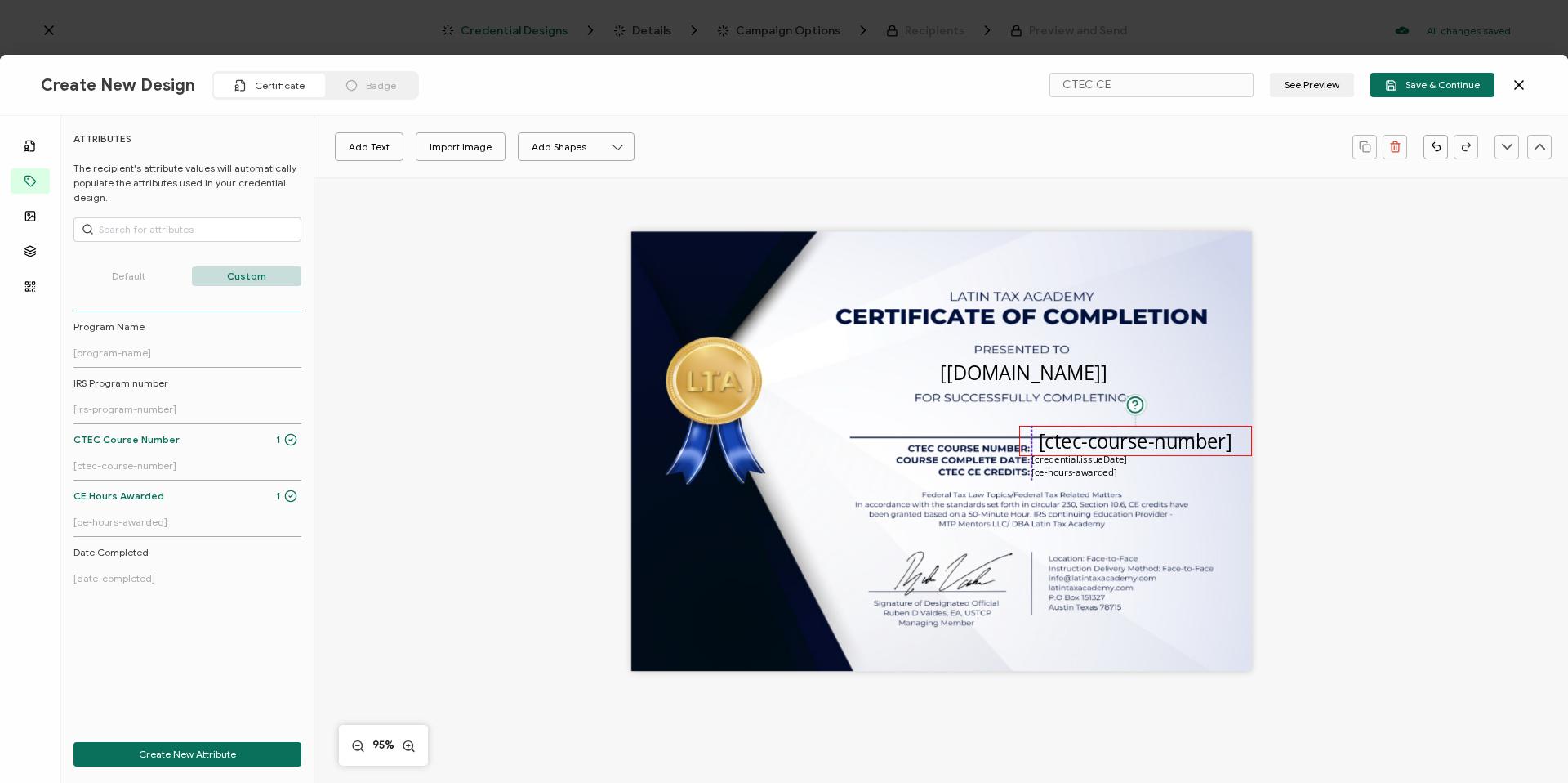
drag, startPoint x: 929, startPoint y: 454, endPoint x: 1131, endPoint y: 444, distance: 202.2
click at [1131, 444] on pre "[ctec-course-number]" at bounding box center [1135, 440] width 194 height 26
click at [496, 156] on icon at bounding box center [497, 147] width 21 height 25
click at [487, 315] on li "12" at bounding box center [487, 324] width 59 height 27
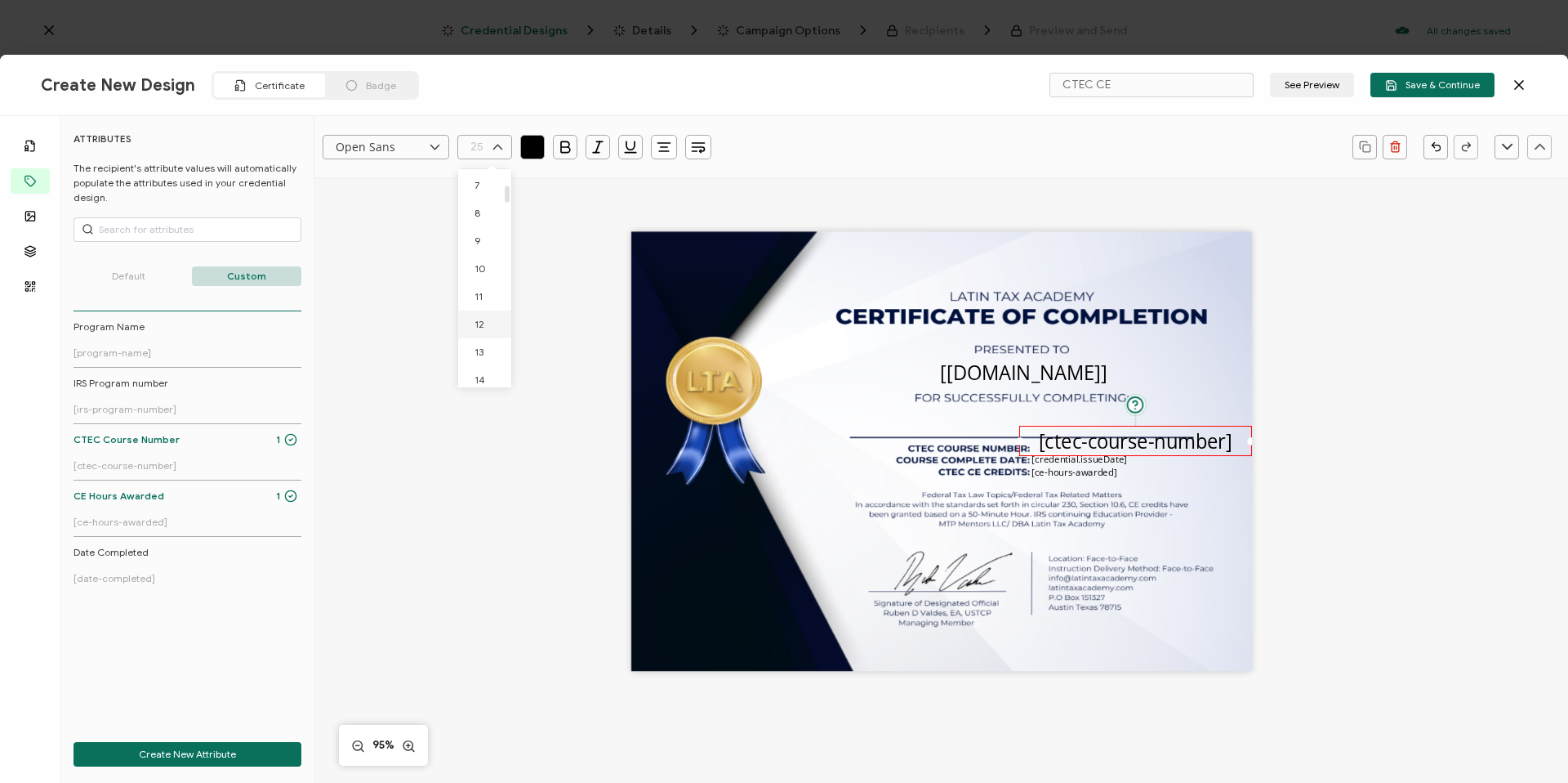
type input "12"
click at [662, 151] on icon "button" at bounding box center [664, 151] width 9 height 0
click at [673, 190] on li at bounding box center [665, 191] width 39 height 27
drag, startPoint x: 1069, startPoint y: 430, endPoint x: 1074, endPoint y: 445, distance: 15.8
click at [1074, 445] on pre "[ctec-course-number]" at bounding box center [1066, 451] width 93 height 13
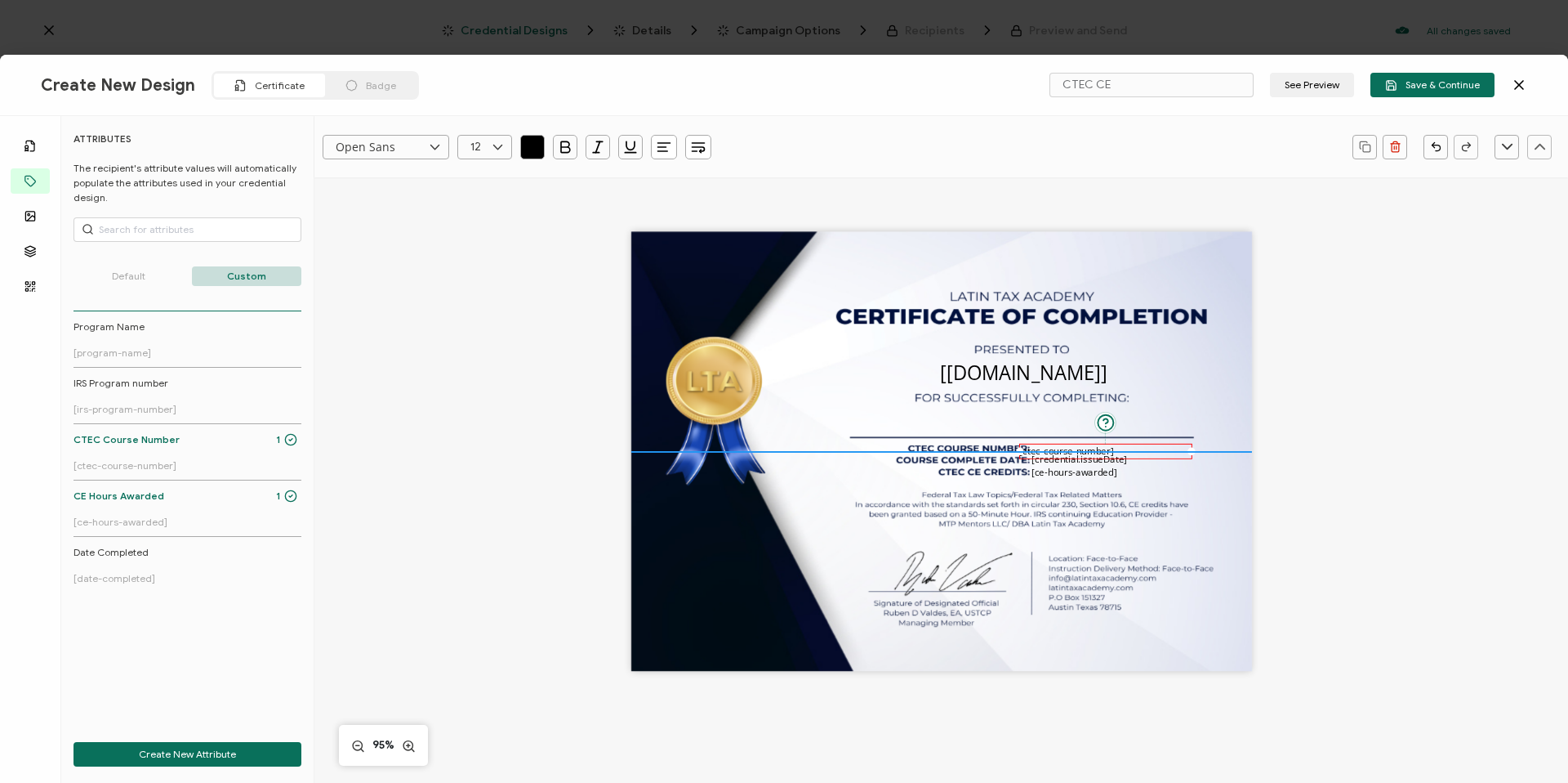
drag, startPoint x: 1246, startPoint y: 449, endPoint x: 1185, endPoint y: 449, distance: 61.0
click at [1188, 449] on div at bounding box center [1191, 451] width 8 height 9
drag, startPoint x: 1068, startPoint y: 451, endPoint x: 1083, endPoint y: 447, distance: 15.5
click at [1083, 447] on pre "[ctec-course-number]" at bounding box center [1078, 447] width 93 height 13
click at [759, 451] on div "The recipient’s full name, which will be automatically filled based on the info…" at bounding box center [941, 451] width 620 height 439
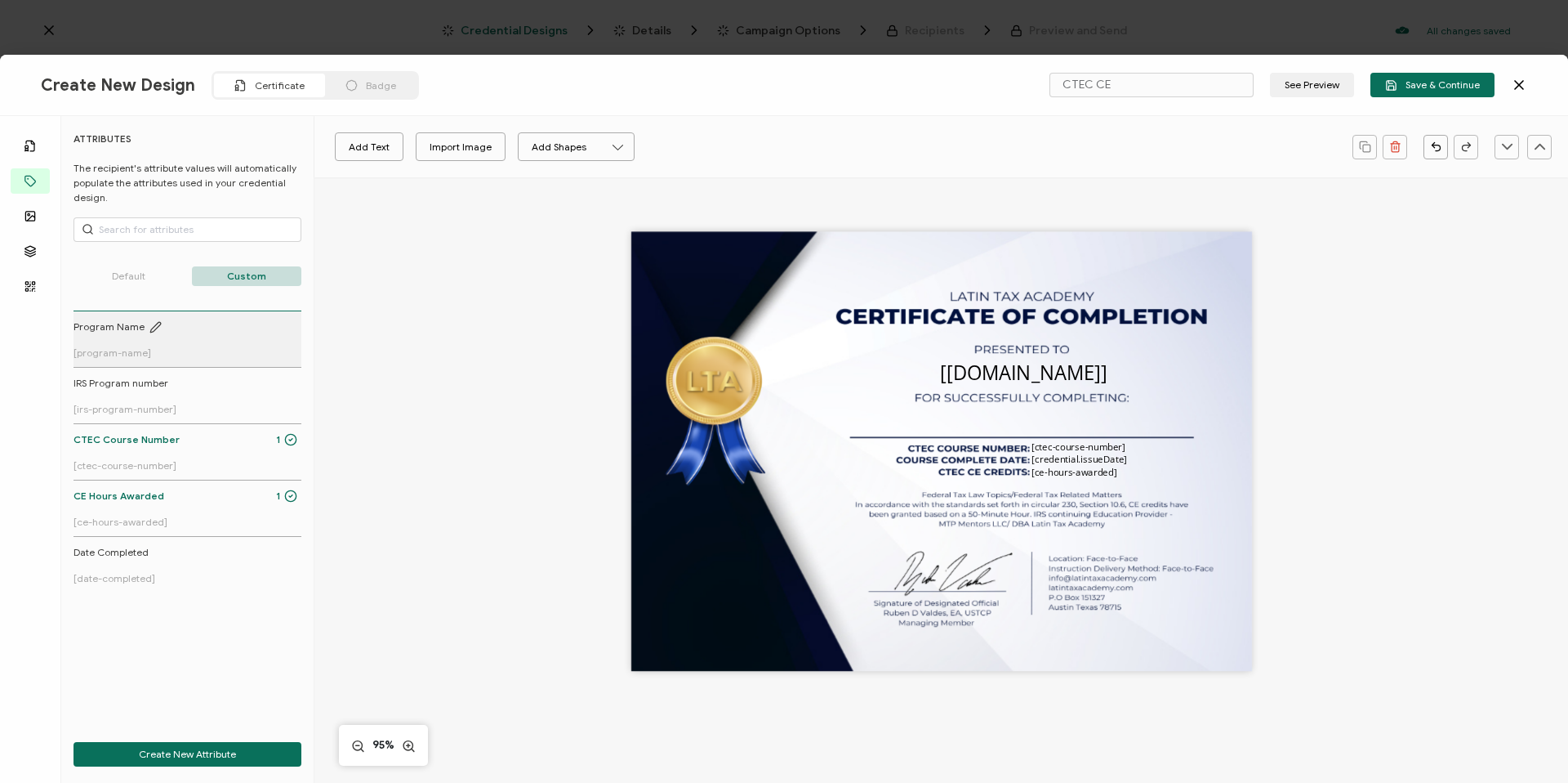
click at [125, 330] on span "Program Name" at bounding box center [109, 327] width 71 height 15
drag, startPoint x: 940, startPoint y: 461, endPoint x: 1024, endPoint y: 431, distance: 89.2
click at [1024, 431] on pre "[program-name]" at bounding box center [1023, 421] width 148 height 26
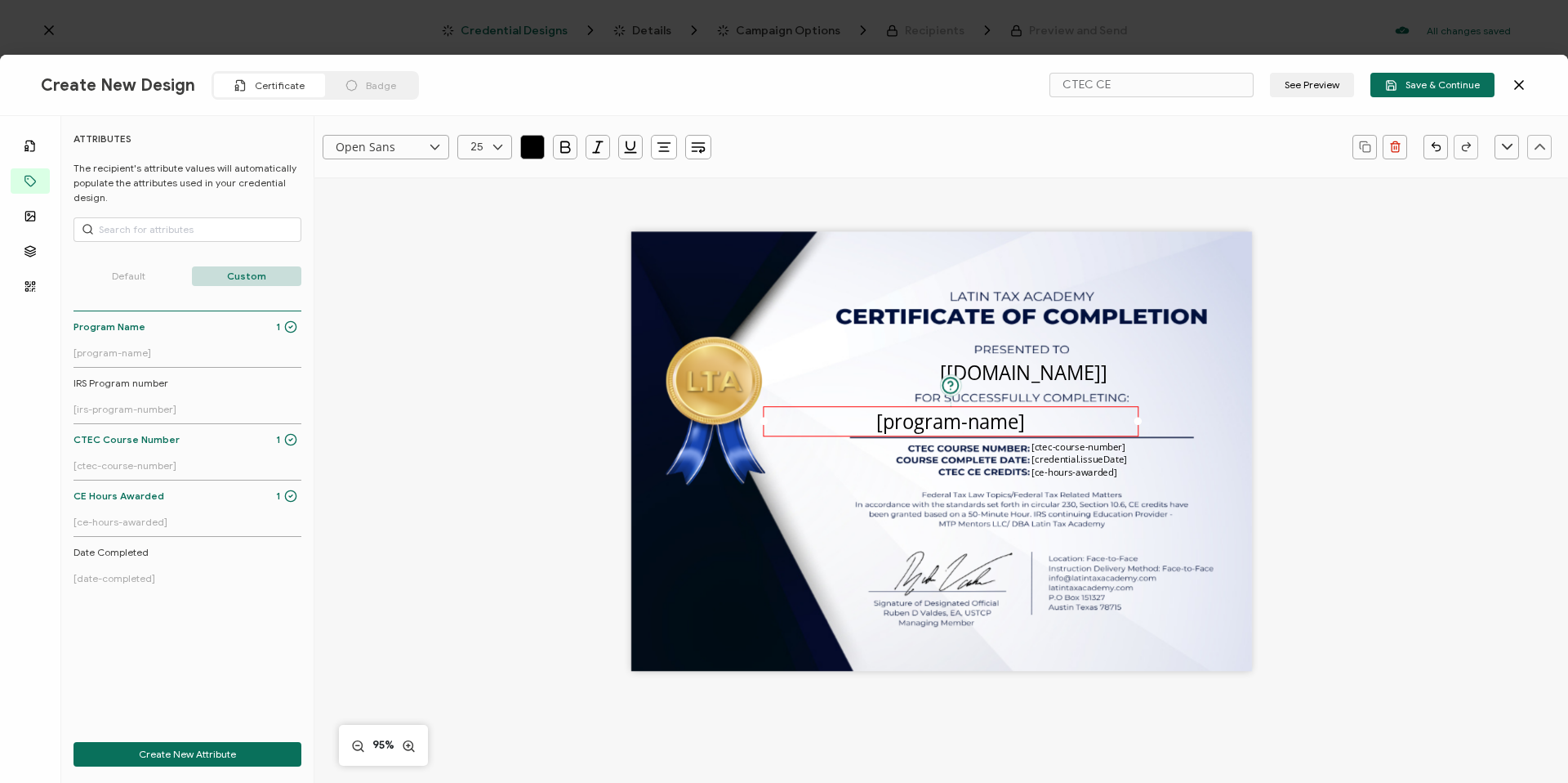
drag, startPoint x: 905, startPoint y: 421, endPoint x: 753, endPoint y: 406, distance: 152.7
click at [753, 406] on div "The recipient’s full name, which will be automatically filled based on the info…" at bounding box center [941, 451] width 620 height 439
drag, startPoint x: 1135, startPoint y: 421, endPoint x: 1256, endPoint y: 430, distance: 121.3
click at [1256, 430] on div "The recipient’s full name, which will be automatically filled based on the info…" at bounding box center [940, 479] width 1190 height 603
drag, startPoint x: 760, startPoint y: 421, endPoint x: 797, endPoint y: 422, distance: 37.0
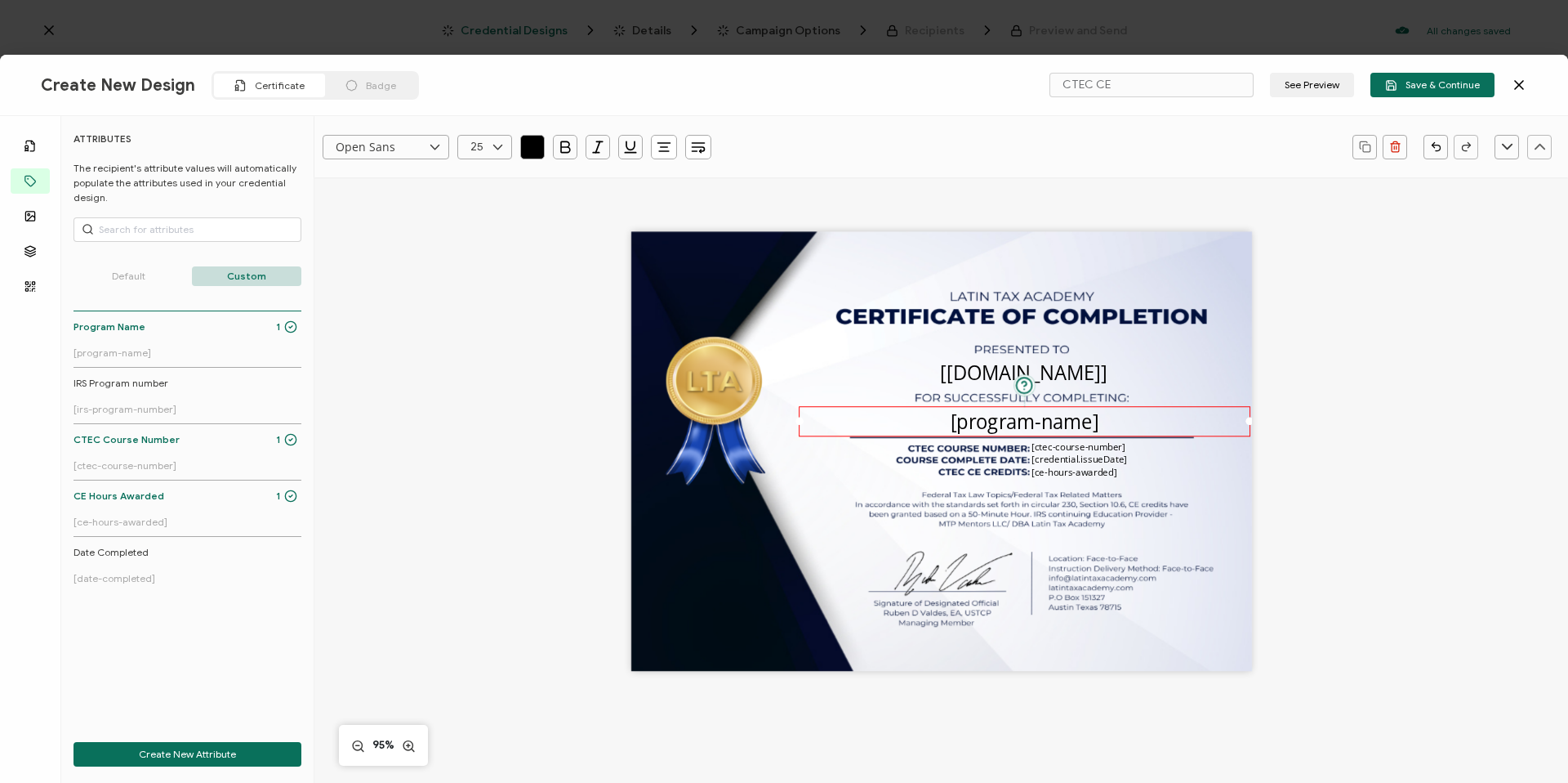
click at [797, 422] on div at bounding box center [800, 421] width 8 height 9
click at [803, 329] on div "The recipient’s full name, which will be automatically filled based on the info…" at bounding box center [941, 451] width 620 height 439
click at [1455, 85] on span "Save & Continue" at bounding box center [1432, 85] width 94 height 12
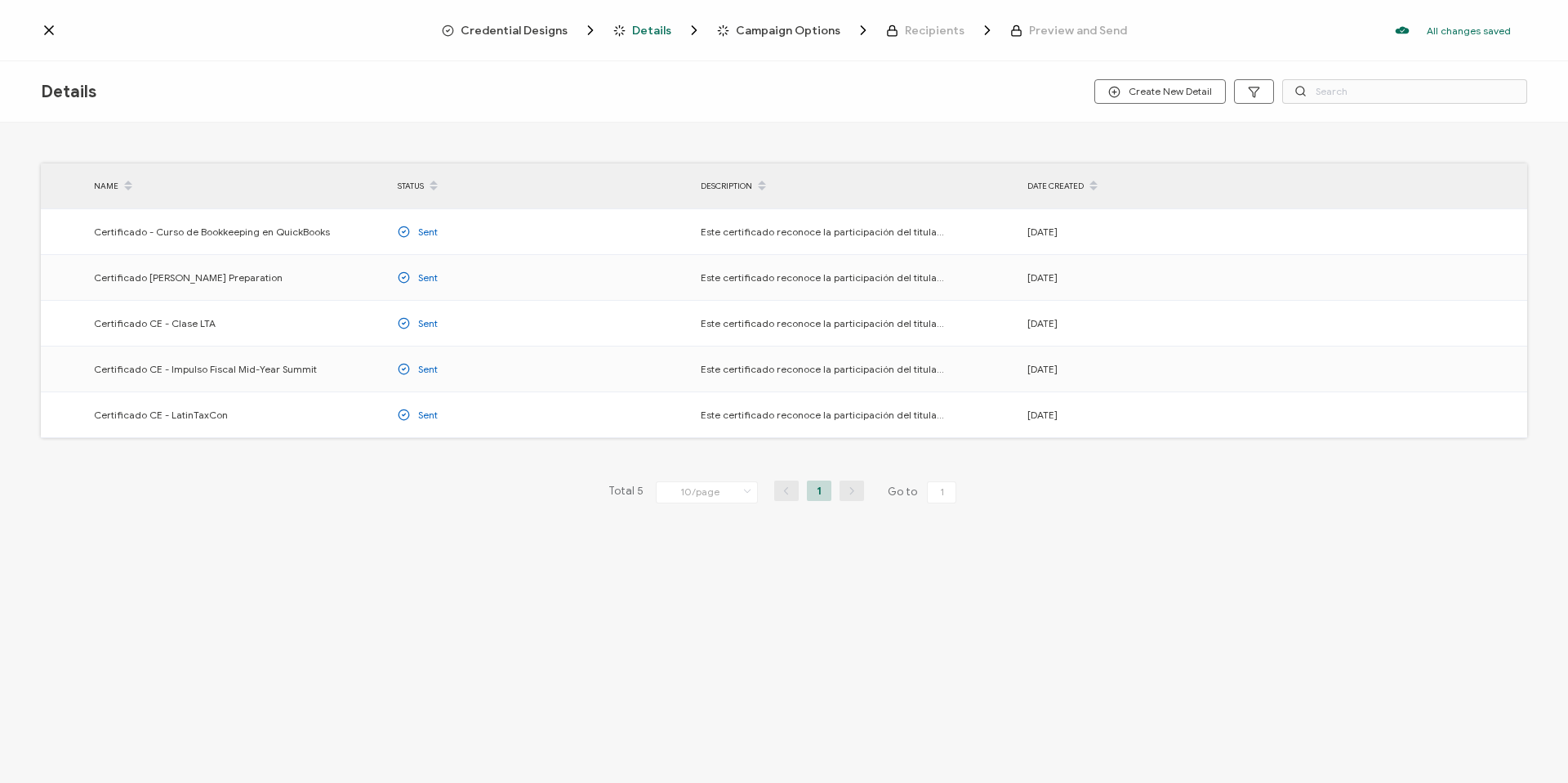
click at [498, 32] on span "Credential Designs" at bounding box center [514, 30] width 107 height 12
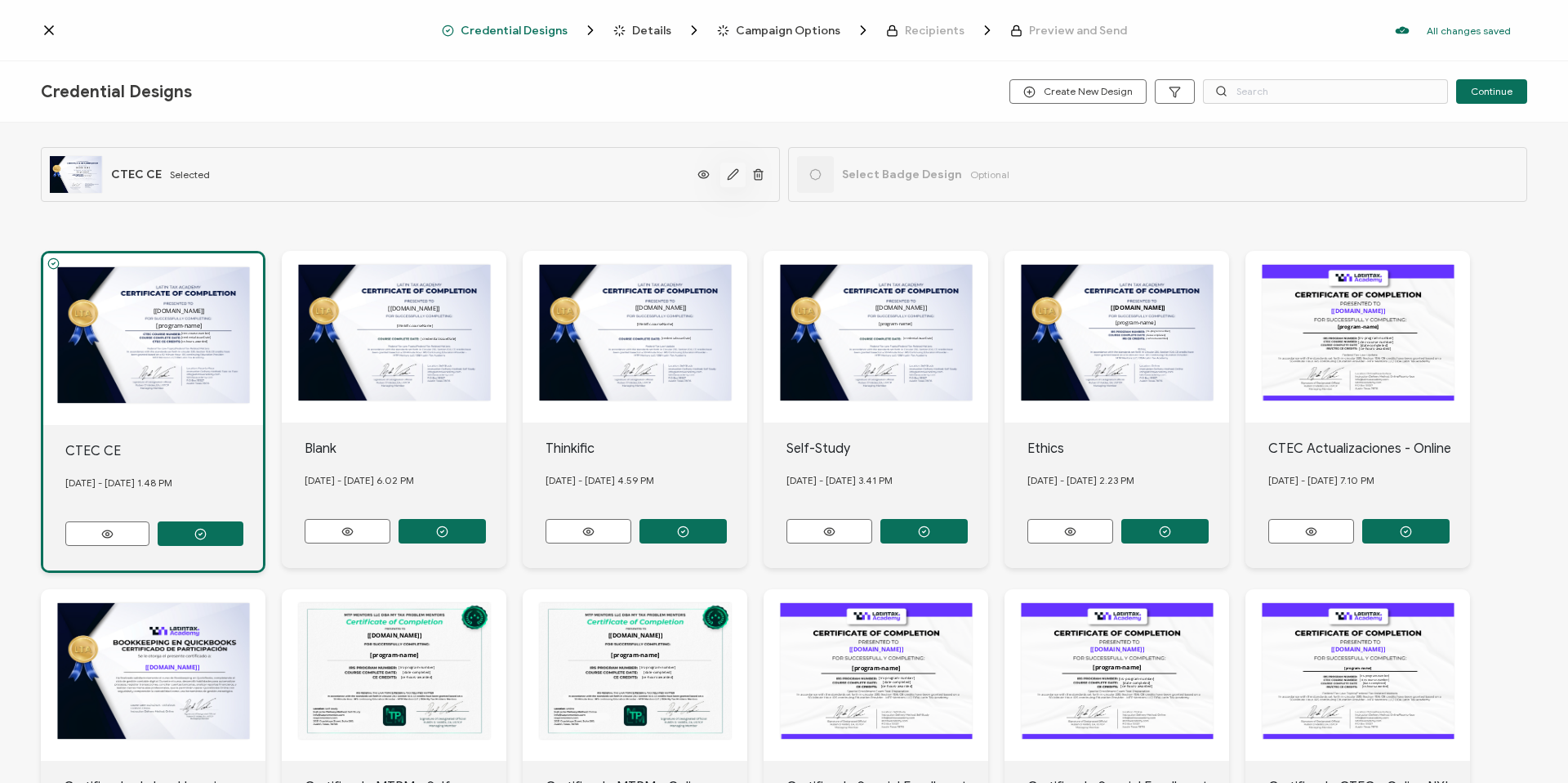
click at [730, 177] on icon "button" at bounding box center [733, 174] width 12 height 12
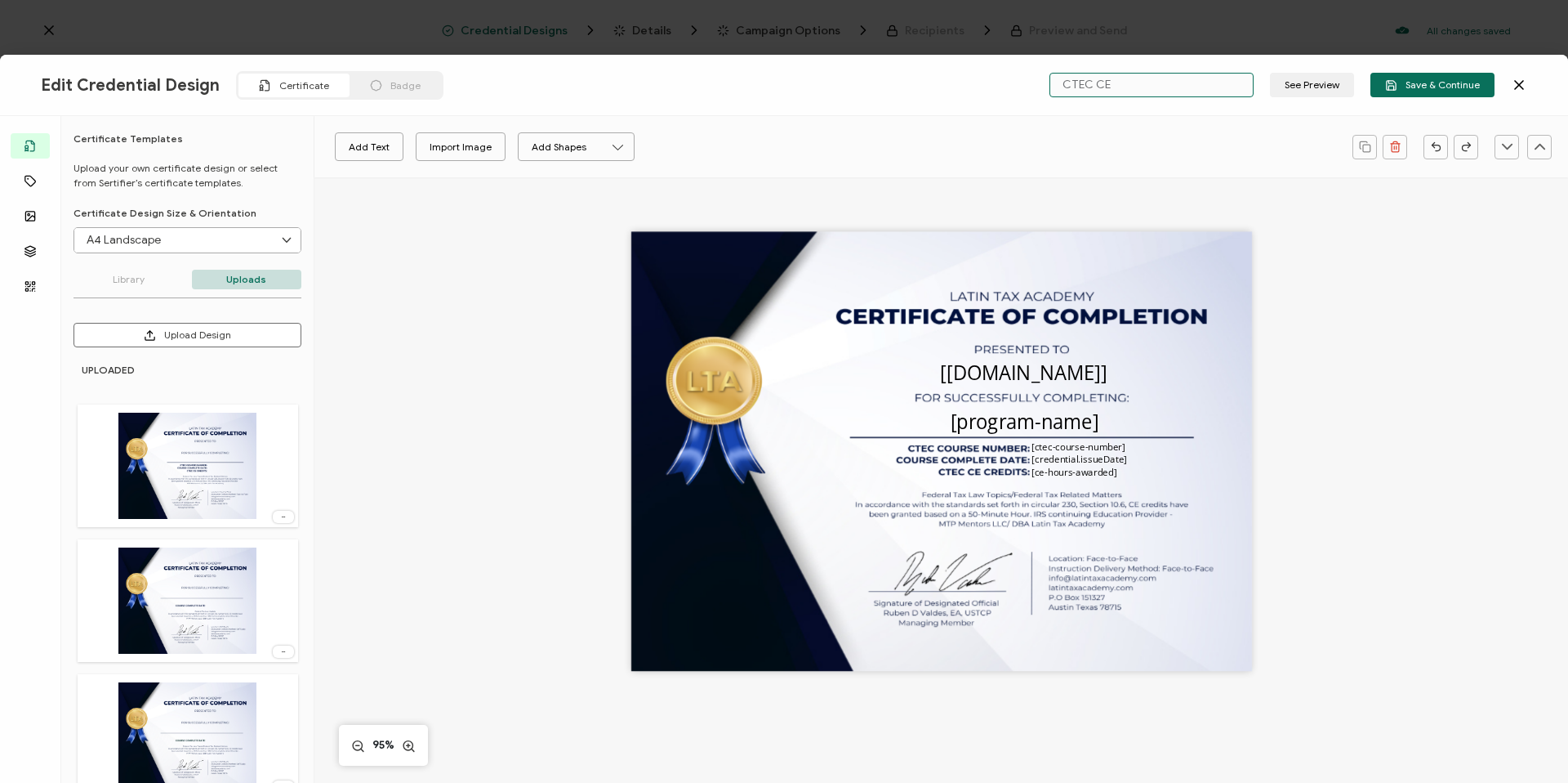
click at [1129, 77] on input "CTEC CE" at bounding box center [1152, 85] width 204 height 25
type input "CTEC CE Face-to-Face"
click at [1416, 91] on span "Save & Continue" at bounding box center [1432, 85] width 94 height 12
